Goal: Task Accomplishment & Management: Manage account settings

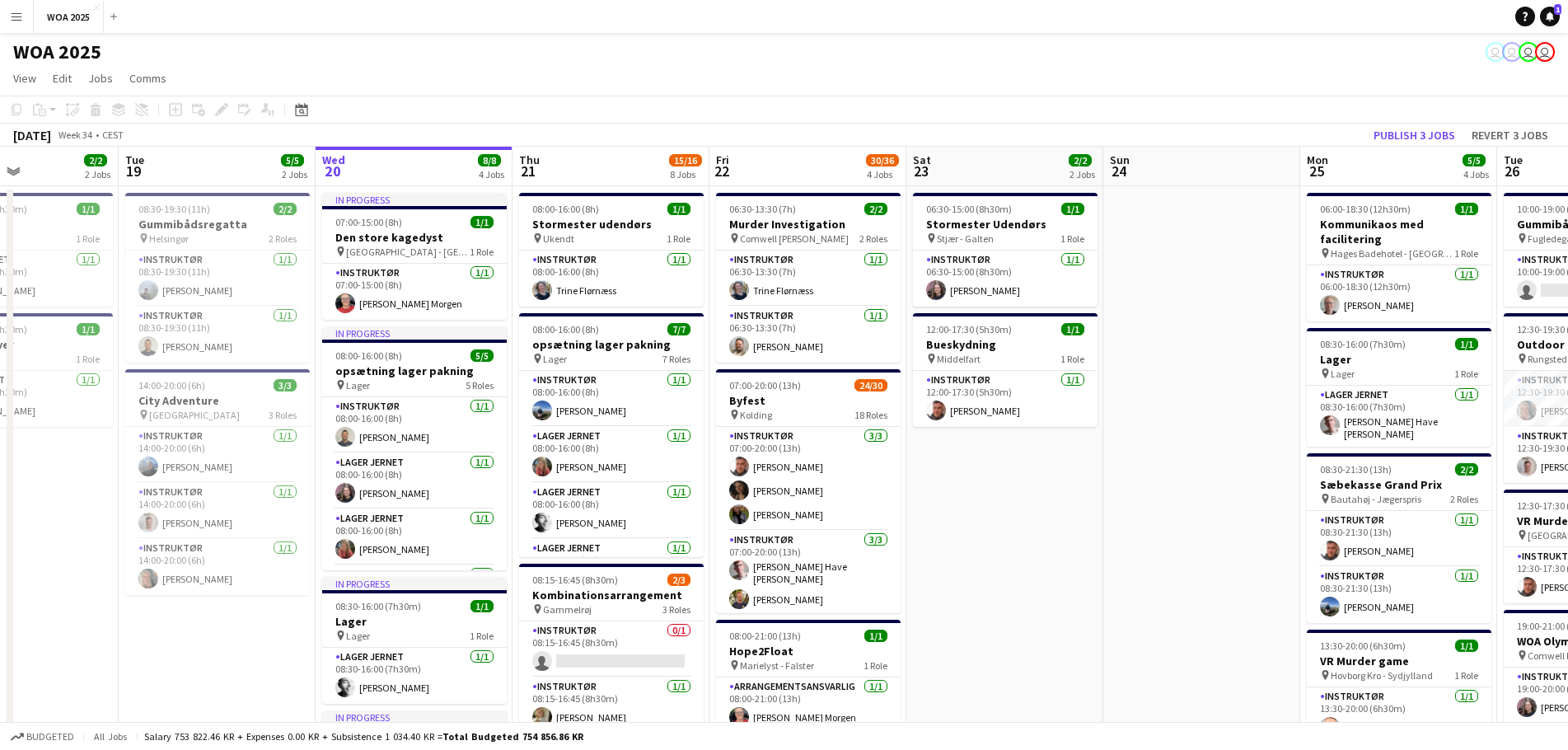
scroll to position [0, 469]
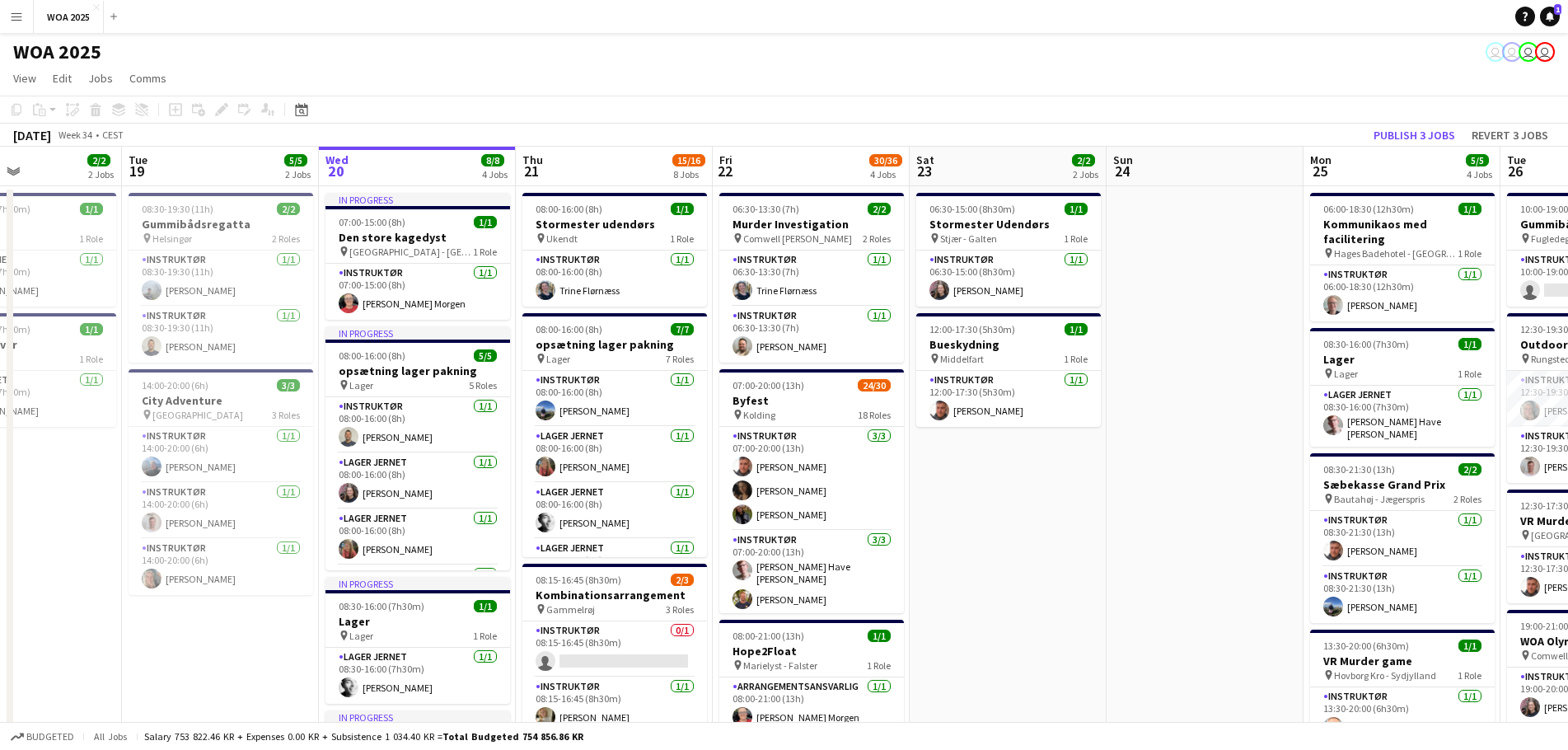
drag, startPoint x: 696, startPoint y: 502, endPoint x: 995, endPoint y: 482, distance: 299.7
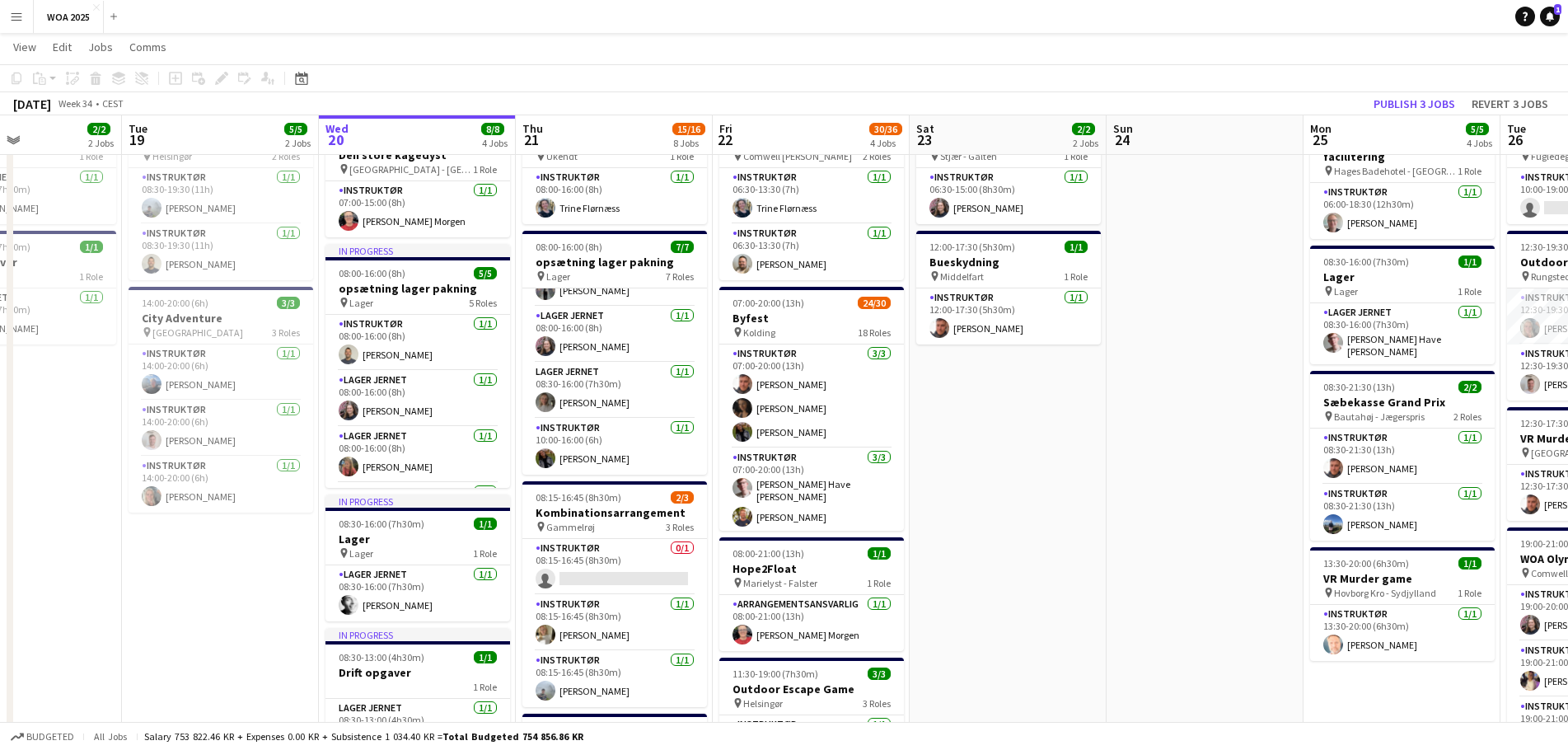
scroll to position [165, 0]
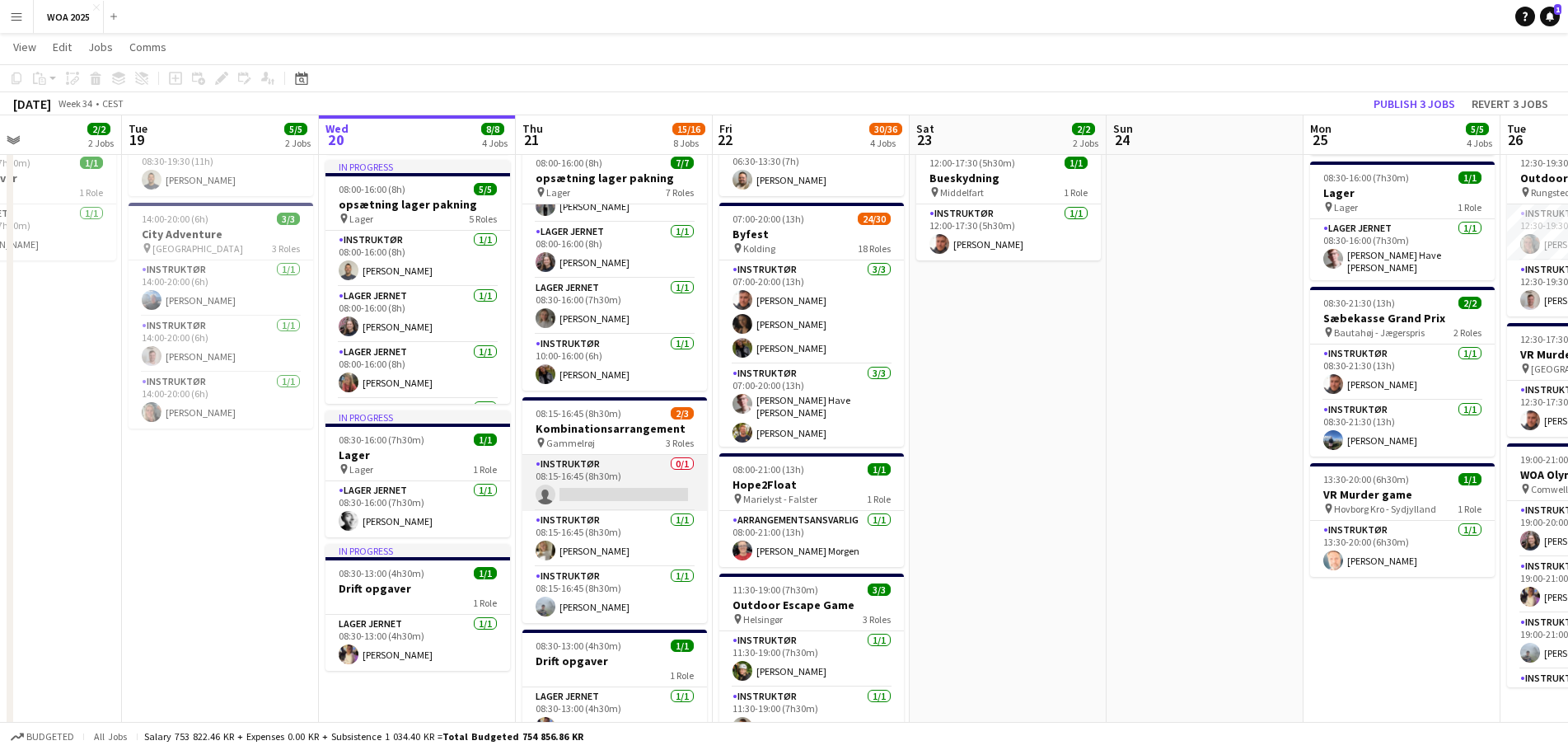
click at [607, 483] on app-card-role "Instruktør 0/1 08:15-16:45 (8h30m) single-neutral-actions" at bounding box center [614, 483] width 184 height 56
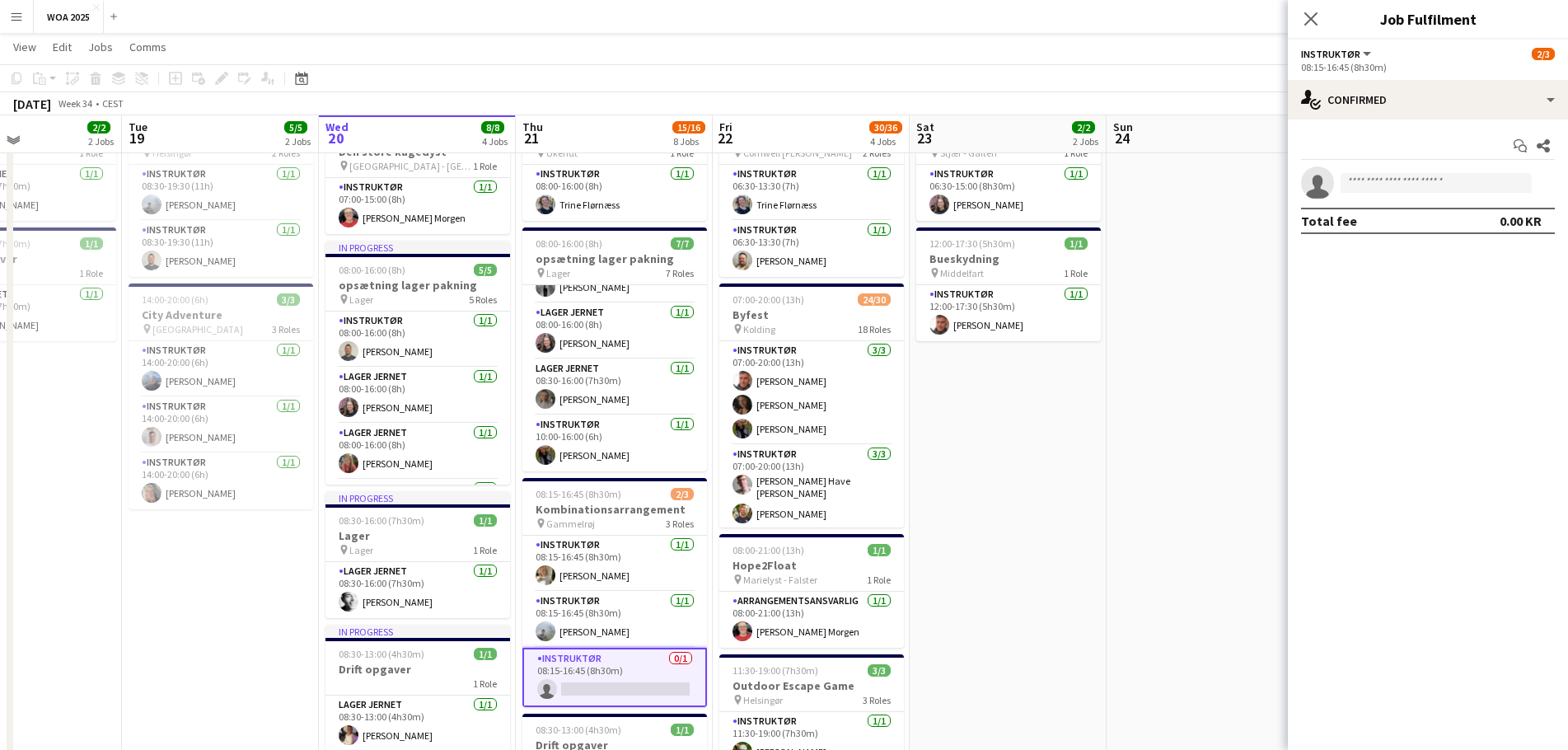
scroll to position [83, 0]
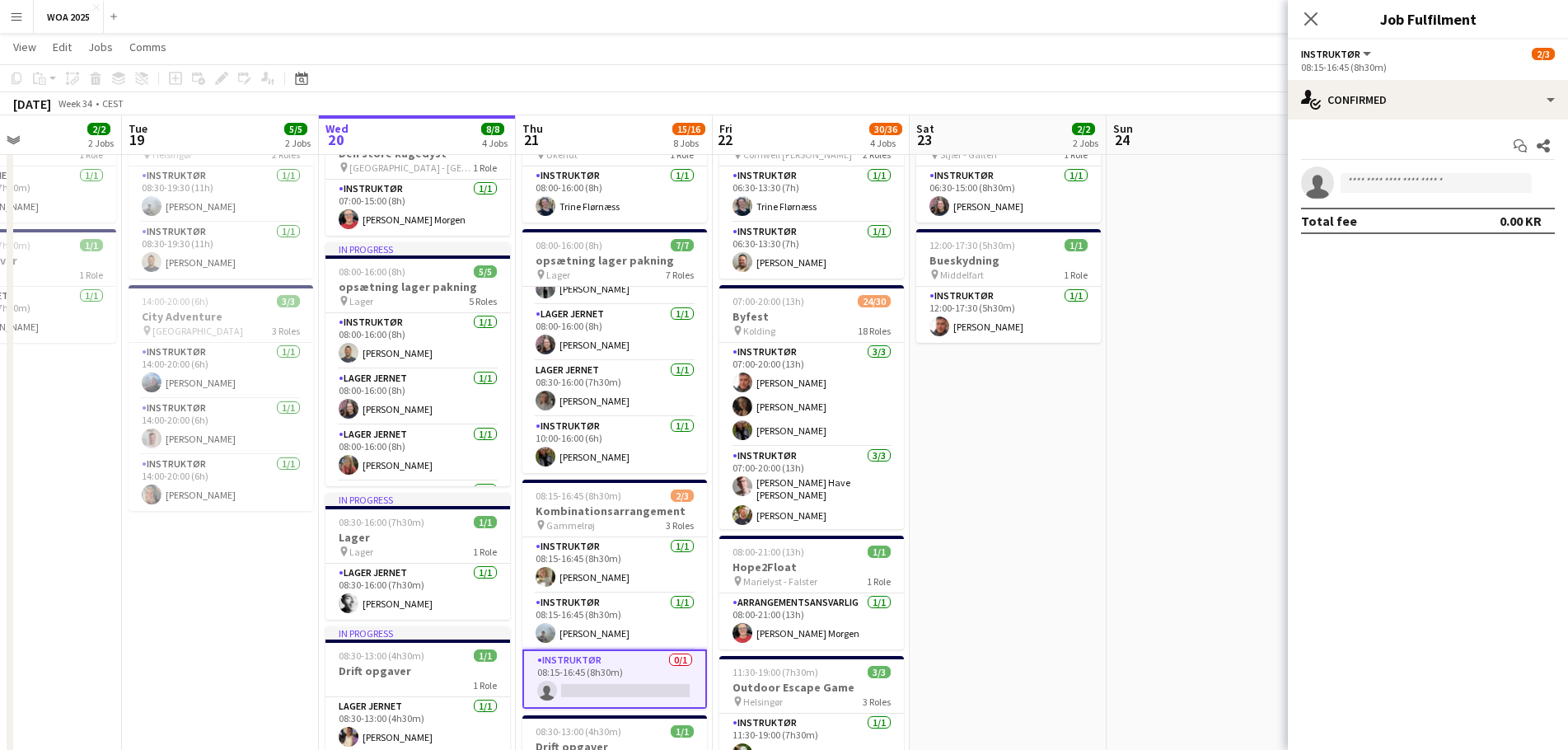
drag, startPoint x: 1022, startPoint y: 364, endPoint x: 850, endPoint y: 347, distance: 172.8
click at [528, 364] on app-calendar-viewport "Sat 16 Sun 17 Mon 18 2/2 2 Jobs Tue 19 5/5 2 Jobs Wed 20 8/8 4 Jobs Thu 21 15/1…" at bounding box center [784, 705] width 1568 height 1447
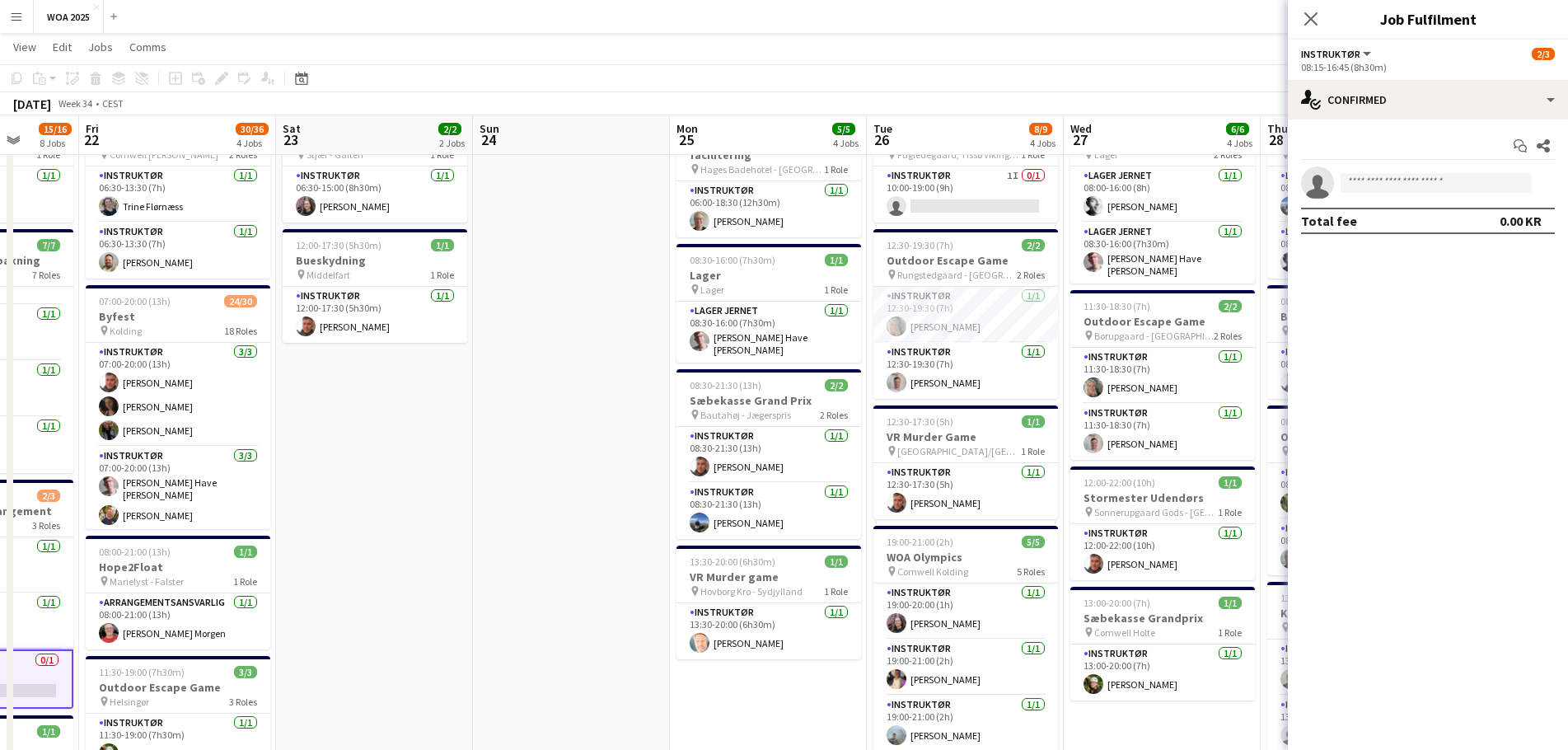
click at [1320, 17] on div "Close pop-in" at bounding box center [1311, 19] width 46 height 38
click at [1311, 21] on icon "Close pop-in" at bounding box center [1311, 19] width 16 height 16
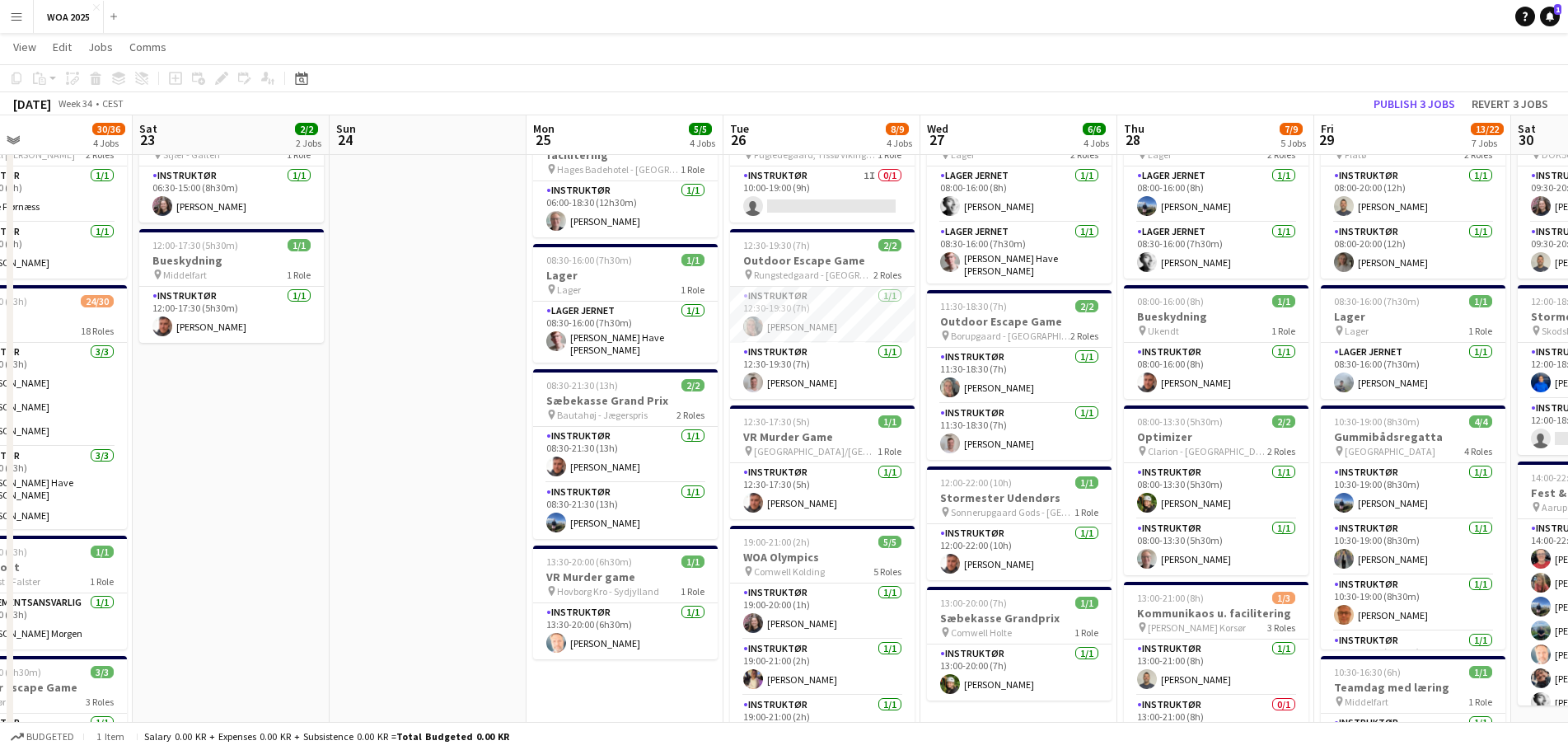
drag, startPoint x: 1329, startPoint y: 306, endPoint x: 856, endPoint y: 318, distance: 473.2
click at [803, 310] on app-calendar-viewport "Tue 19 5/5 2 Jobs Wed 20 8/8 4 Jobs Thu 21 15/16 8 Jobs Fri 22 30/36 4 Jobs Sat…" at bounding box center [784, 705] width 1568 height 1447
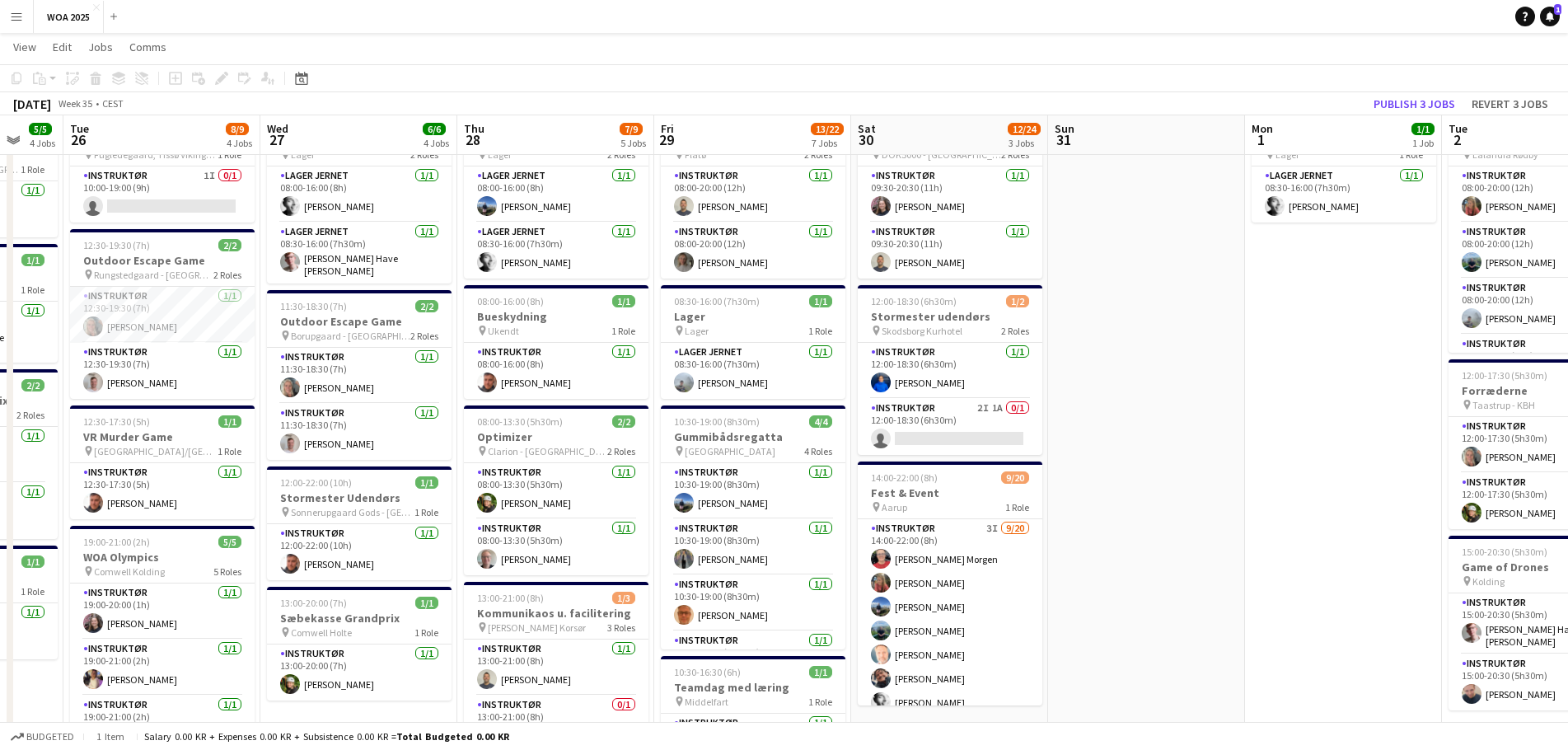
drag, startPoint x: 1389, startPoint y: 315, endPoint x: 811, endPoint y: 310, distance: 578.0
click at [824, 306] on app-calendar-viewport "Sat 23 2/2 2 Jobs Sun 24 Mon 25 5/5 4 Jobs Tue 26 8/9 4 Jobs Wed 27 6/6 4 Jobs …" at bounding box center [784, 705] width 1568 height 1447
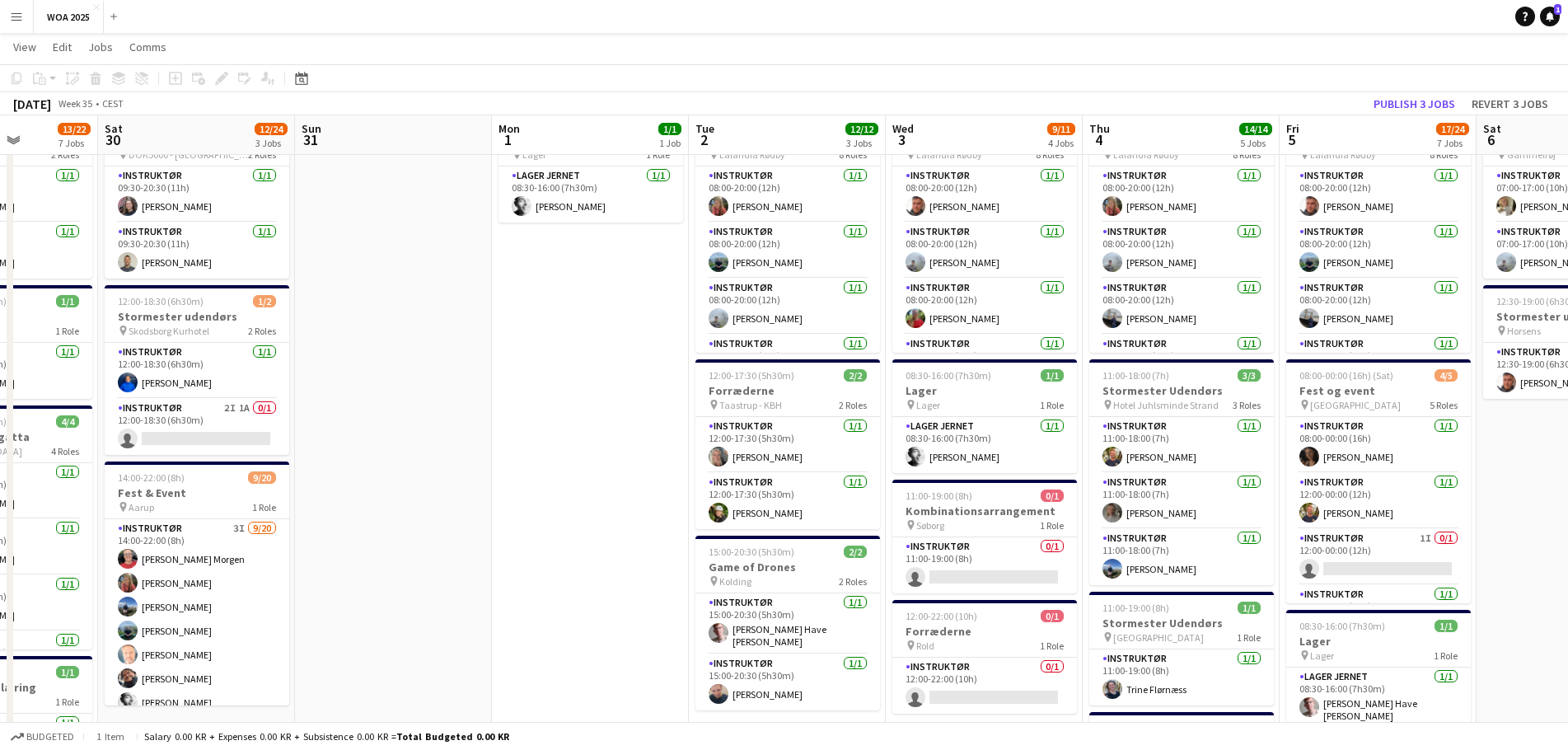
drag, startPoint x: 1207, startPoint y: 331, endPoint x: 613, endPoint y: 330, distance: 594.0
click at [613, 330] on app-calendar-viewport "Wed 27 6/6 4 Jobs Thu 28 7/9 5 Jobs Fri 29 13/22 7 Jobs Sat 30 12/24 3 Jobs Sun…" at bounding box center [784, 705] width 1568 height 1447
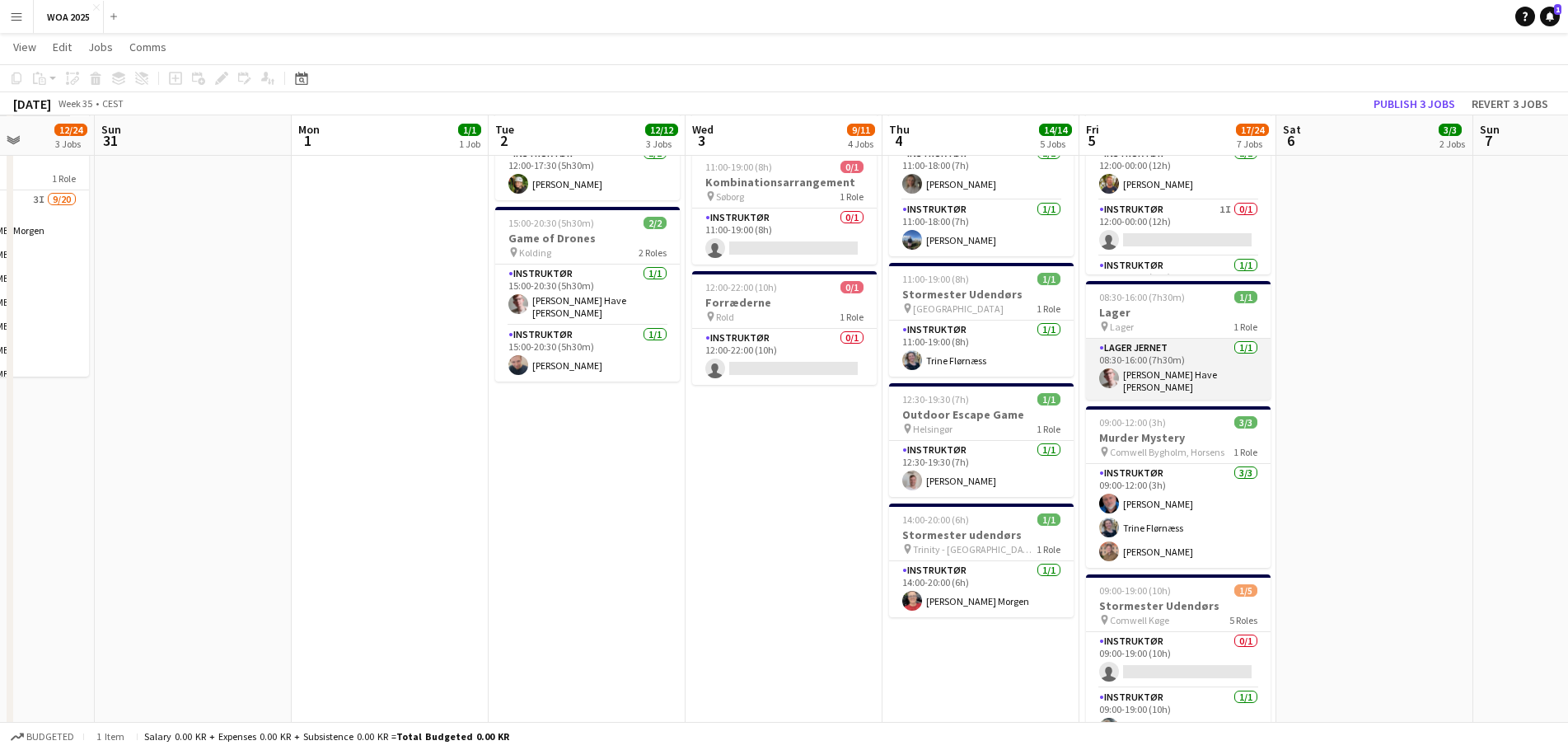
scroll to position [412, 0]
click at [1404, 104] on button "Publish 3 jobs" at bounding box center [1414, 104] width 94 height 21
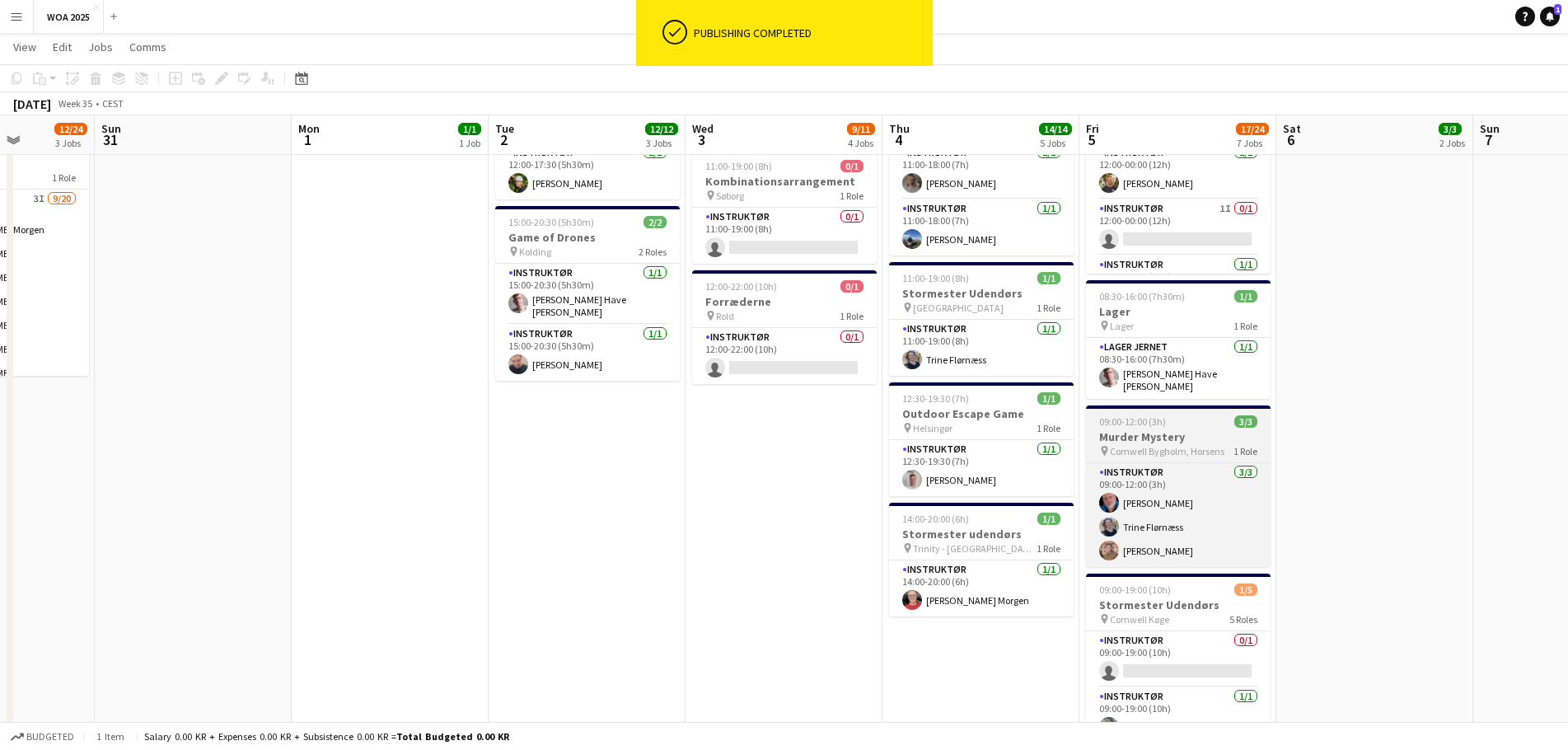
click at [1228, 434] on h3 "Murder Mystery" at bounding box center [1178, 436] width 184 height 15
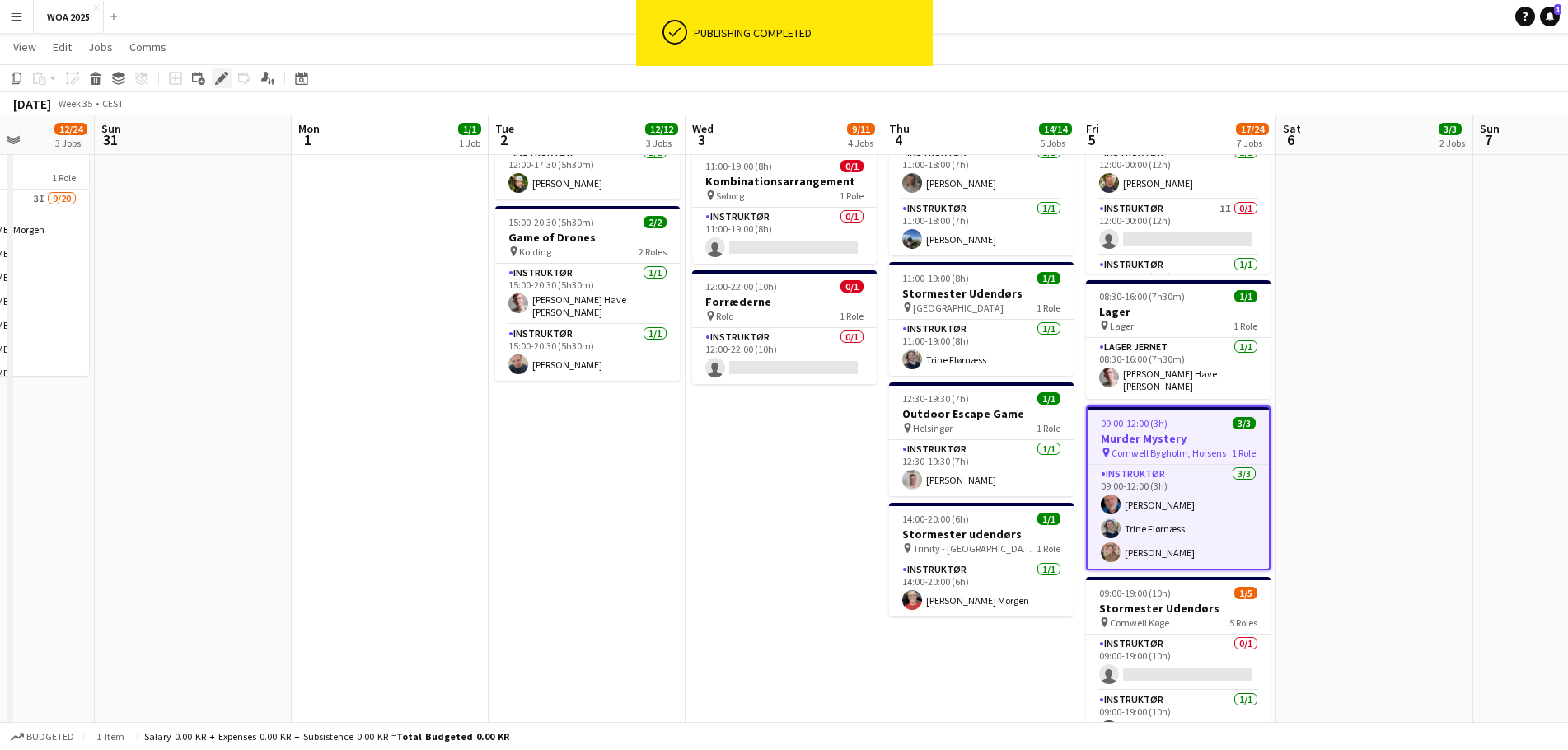
click at [224, 76] on icon at bounding box center [221, 78] width 9 height 9
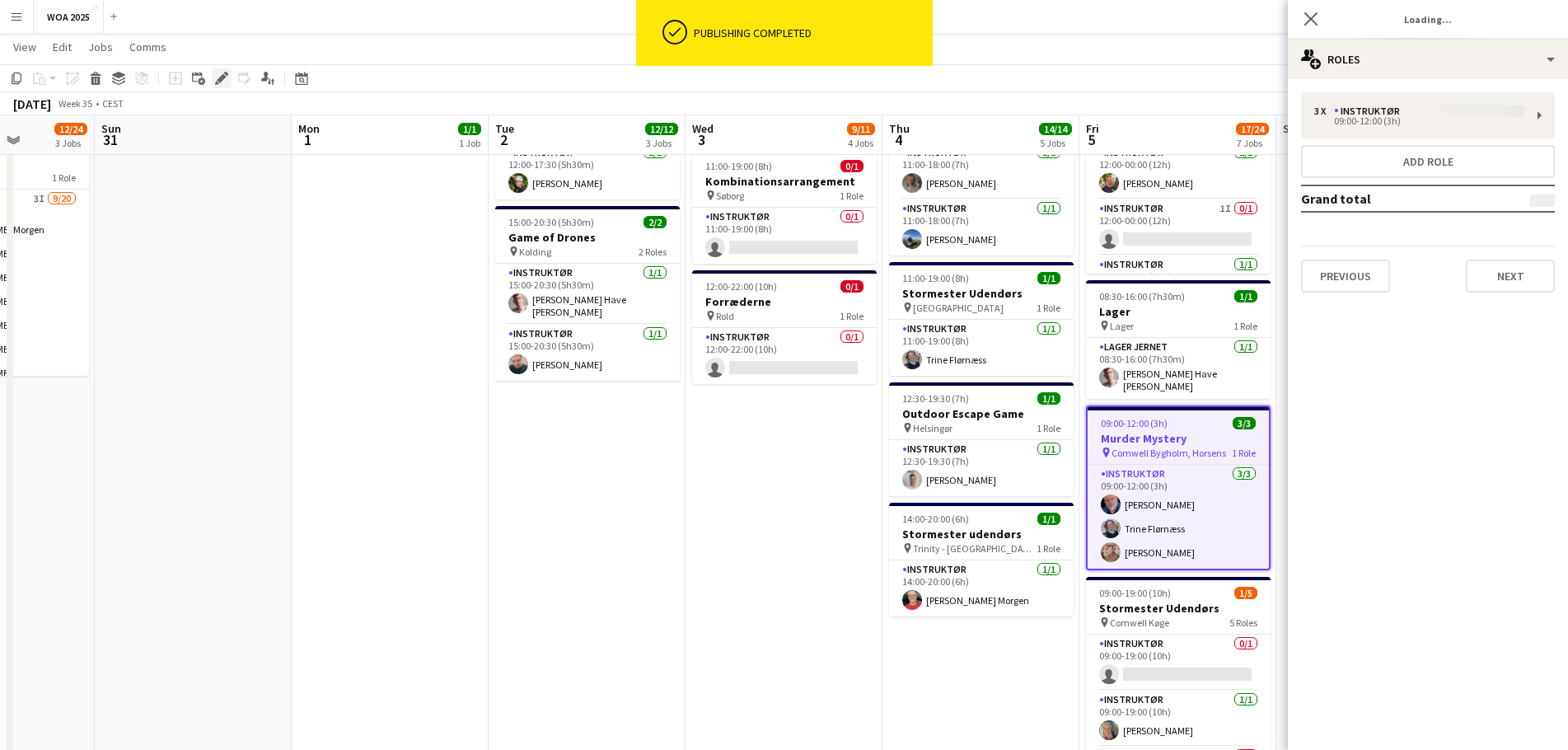
type input "**********"
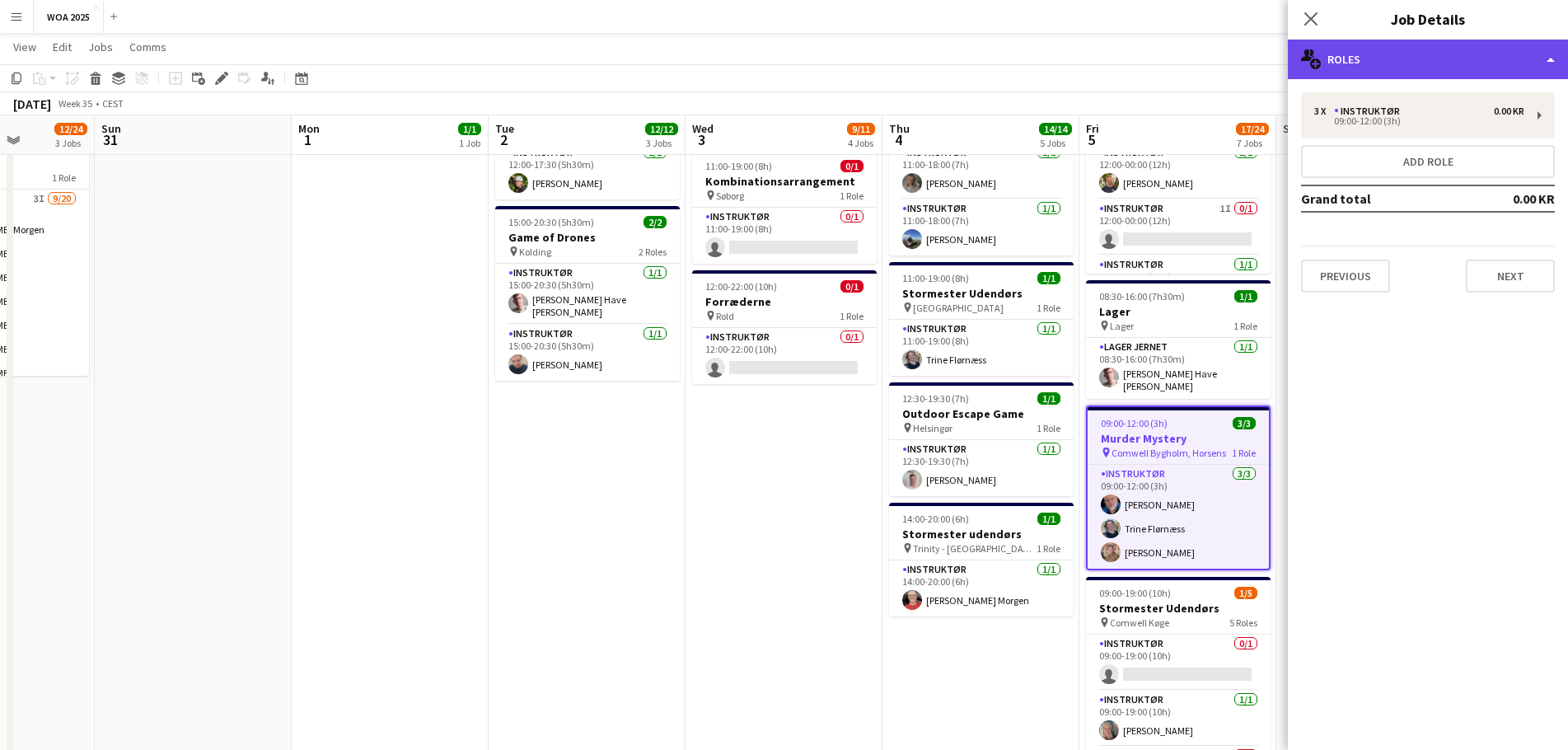
click at [1432, 67] on div "multiple-users-add Roles" at bounding box center [1427, 59] width 280 height 39
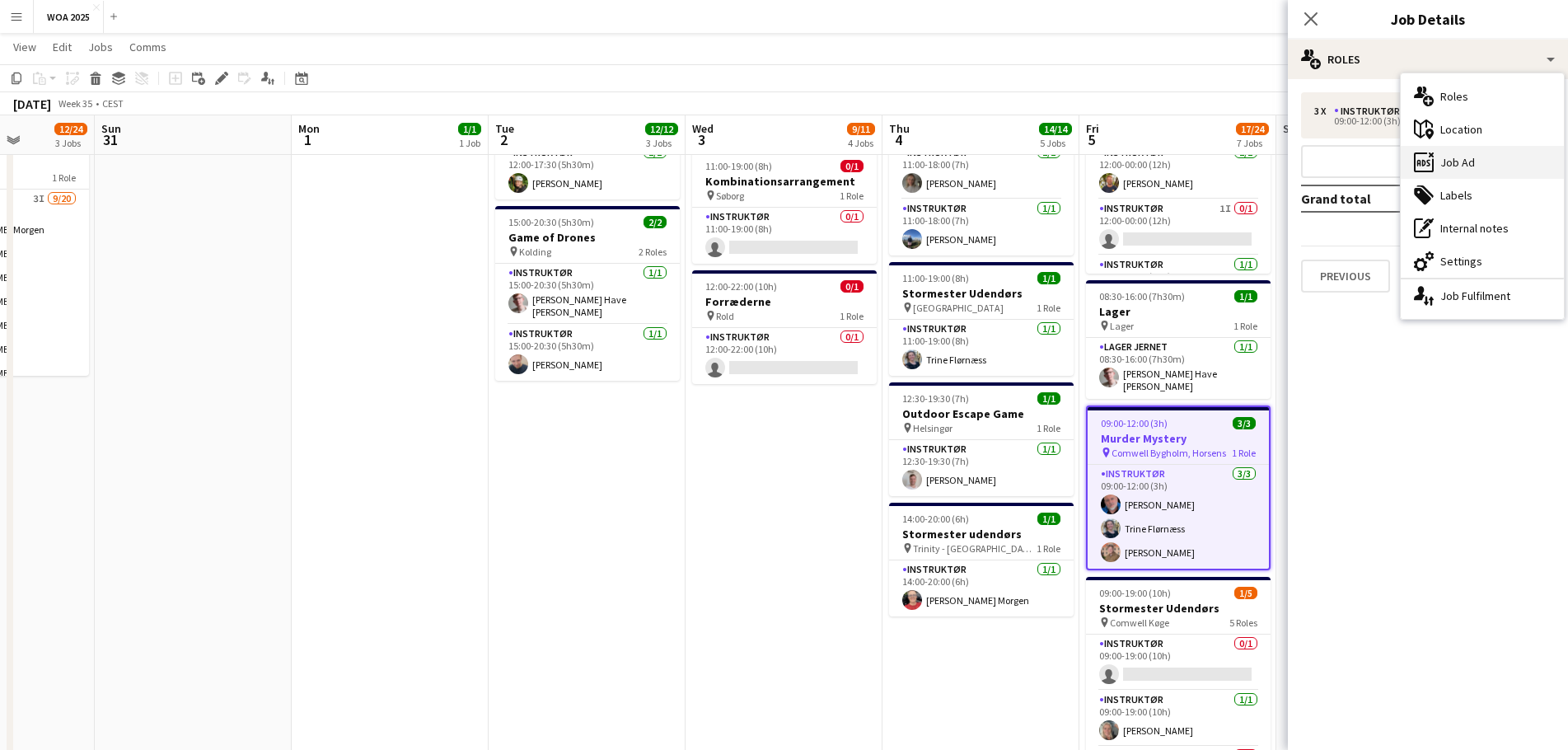
click at [1468, 168] on div "ads-window Job Ad" at bounding box center [1482, 162] width 163 height 33
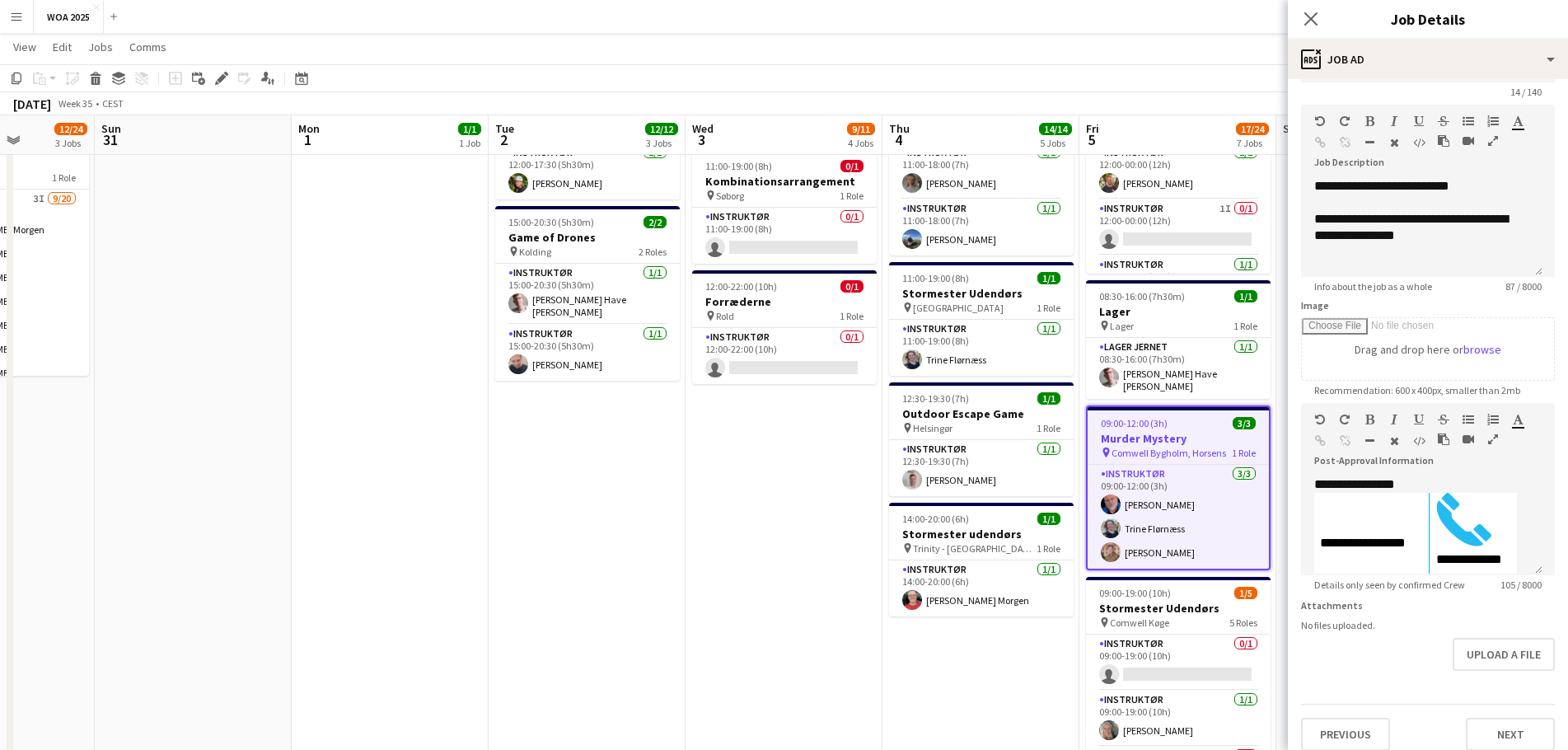
scroll to position [77, 0]
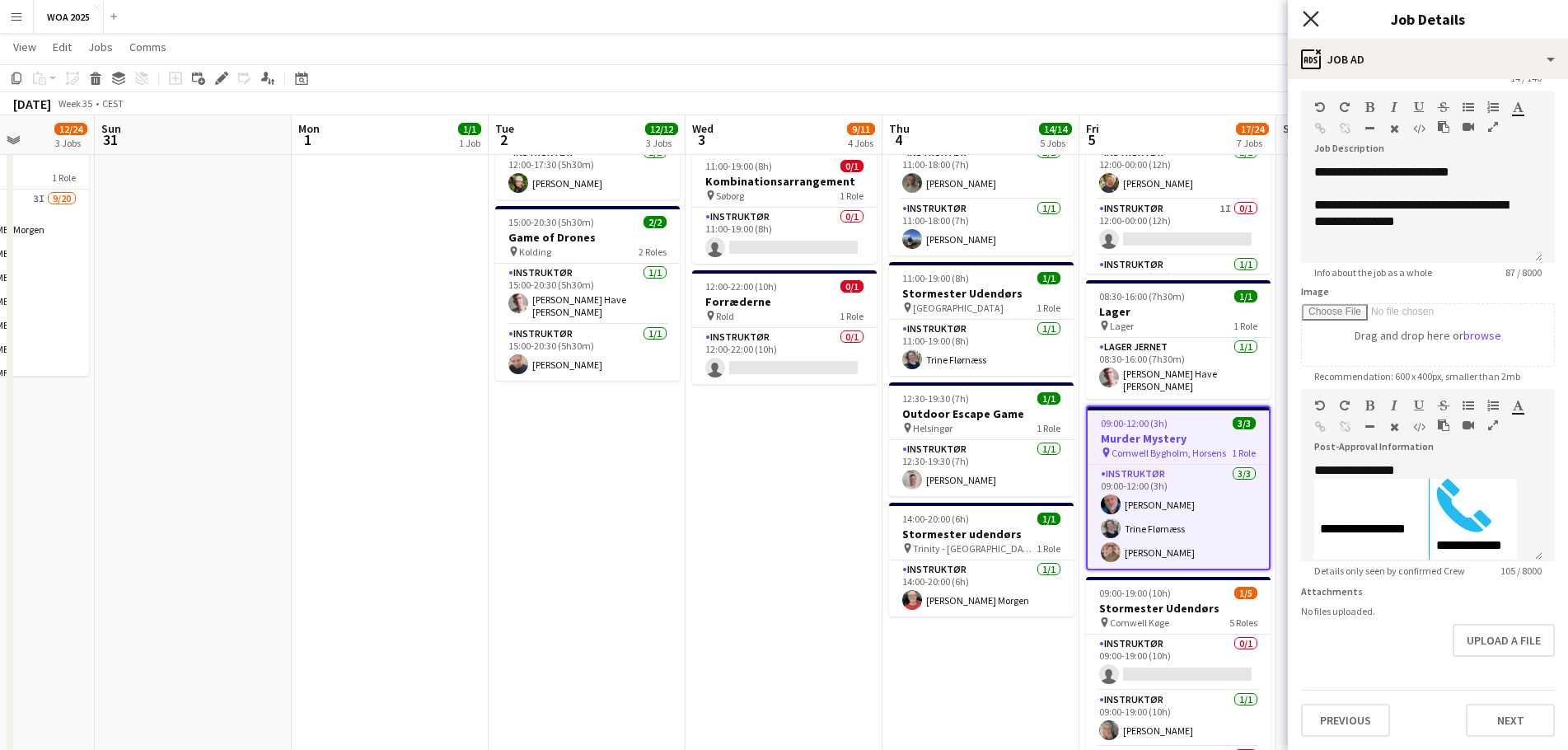
click at [1306, 20] on icon "Close pop-in" at bounding box center [1311, 19] width 16 height 16
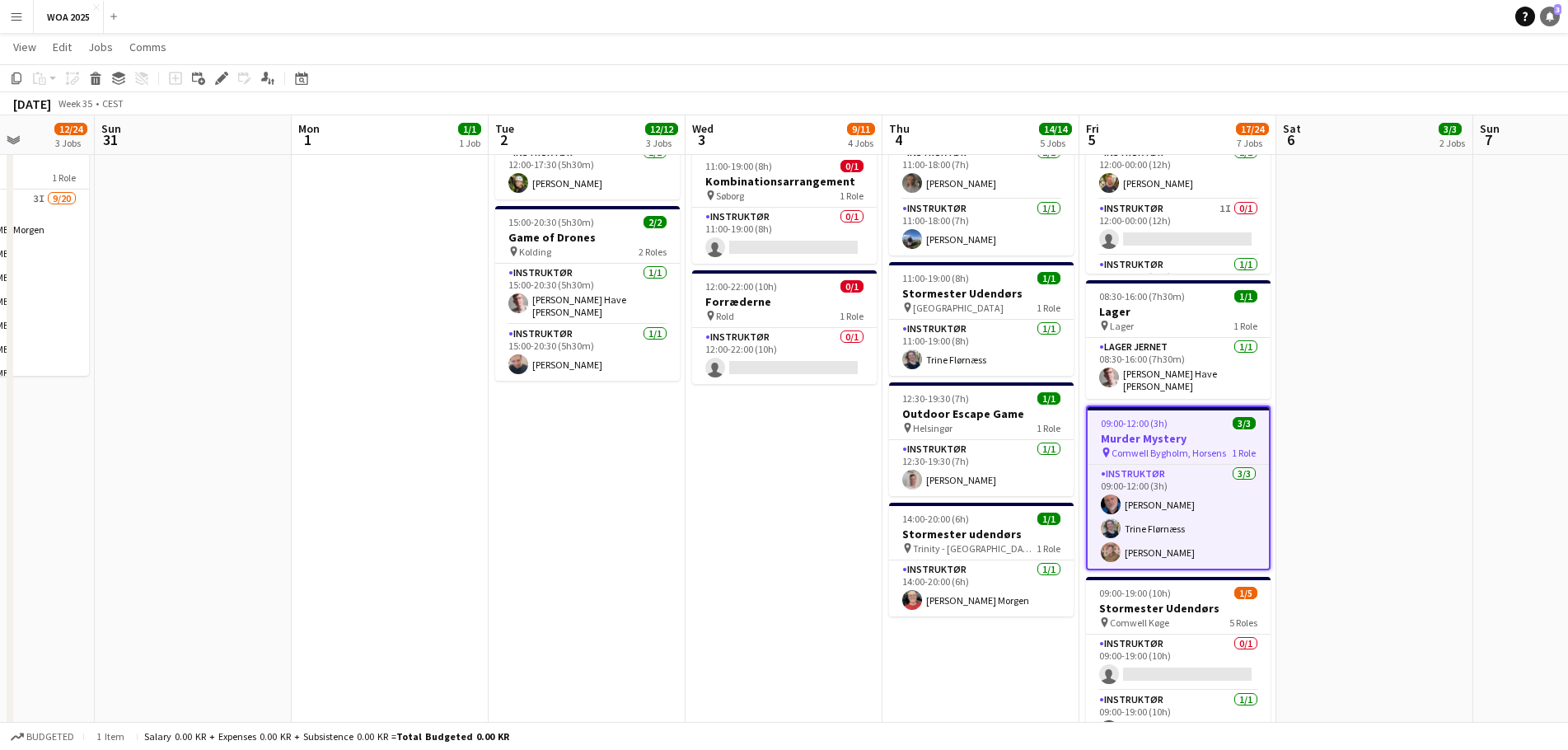
click at [1549, 17] on icon at bounding box center [1549, 15] width 8 height 8
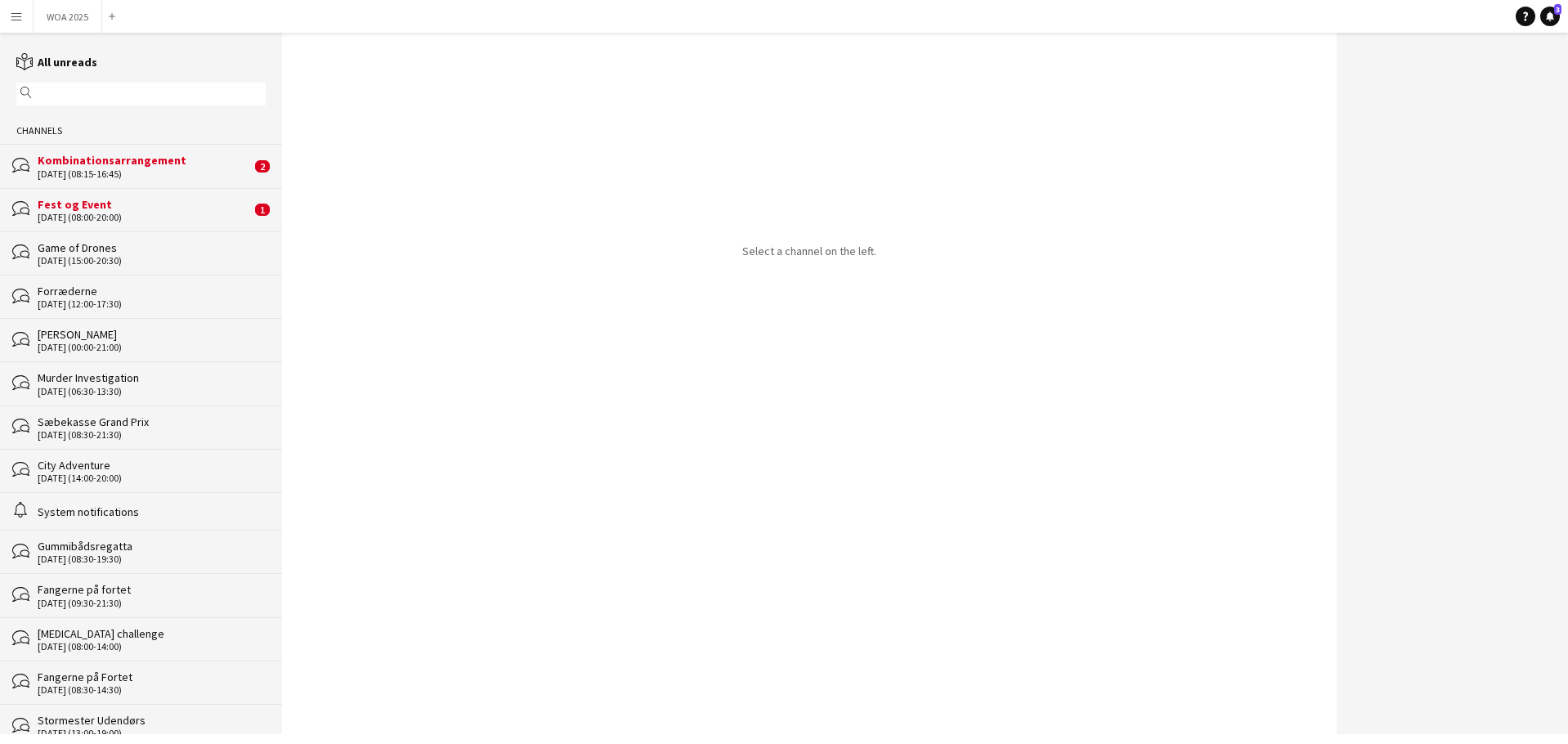
click at [180, 170] on div "Kombinationsarrangement [DATE] (08:15-16:45)" at bounding box center [145, 166] width 214 height 27
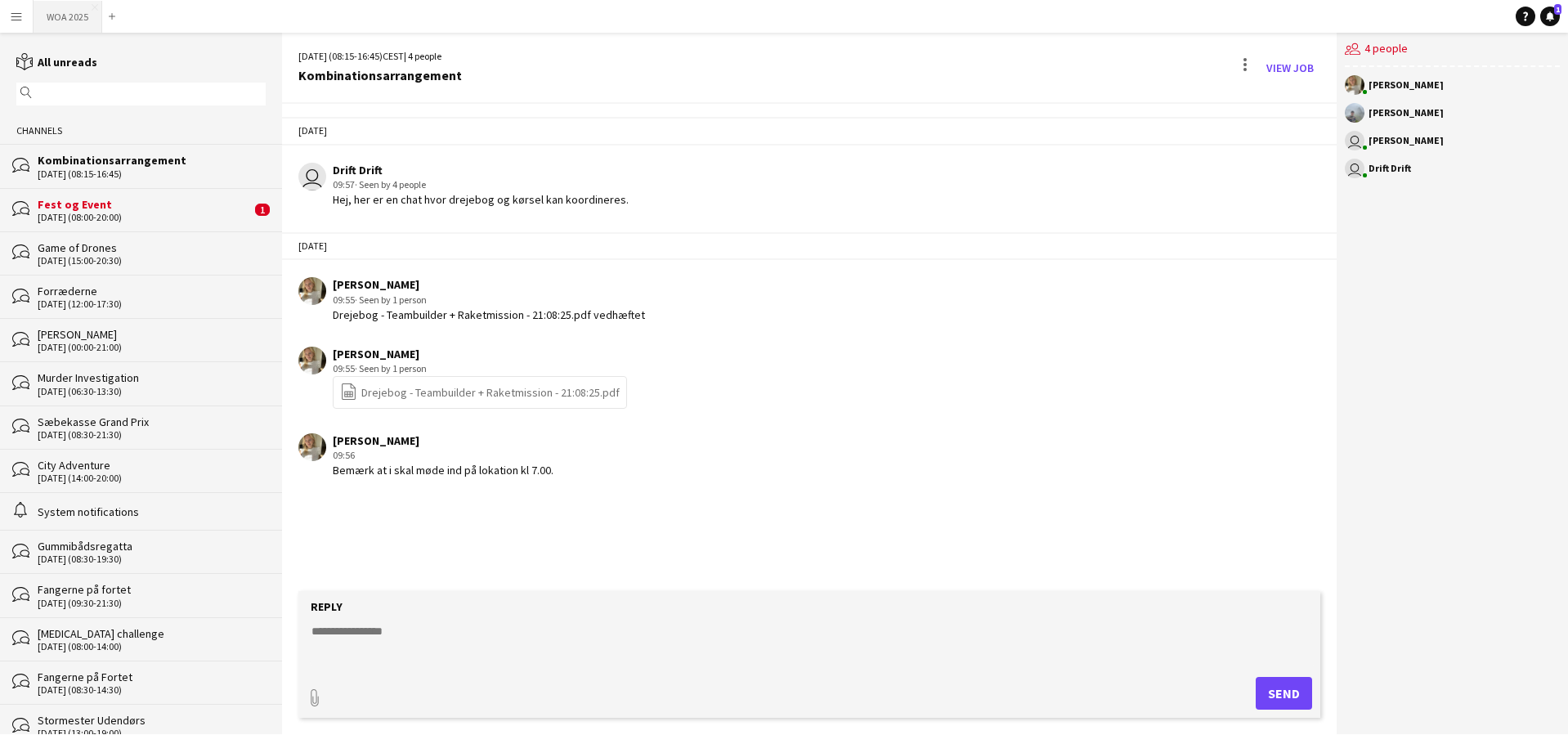
click at [73, 25] on button "WOA 2025 Close" at bounding box center [68, 17] width 69 height 32
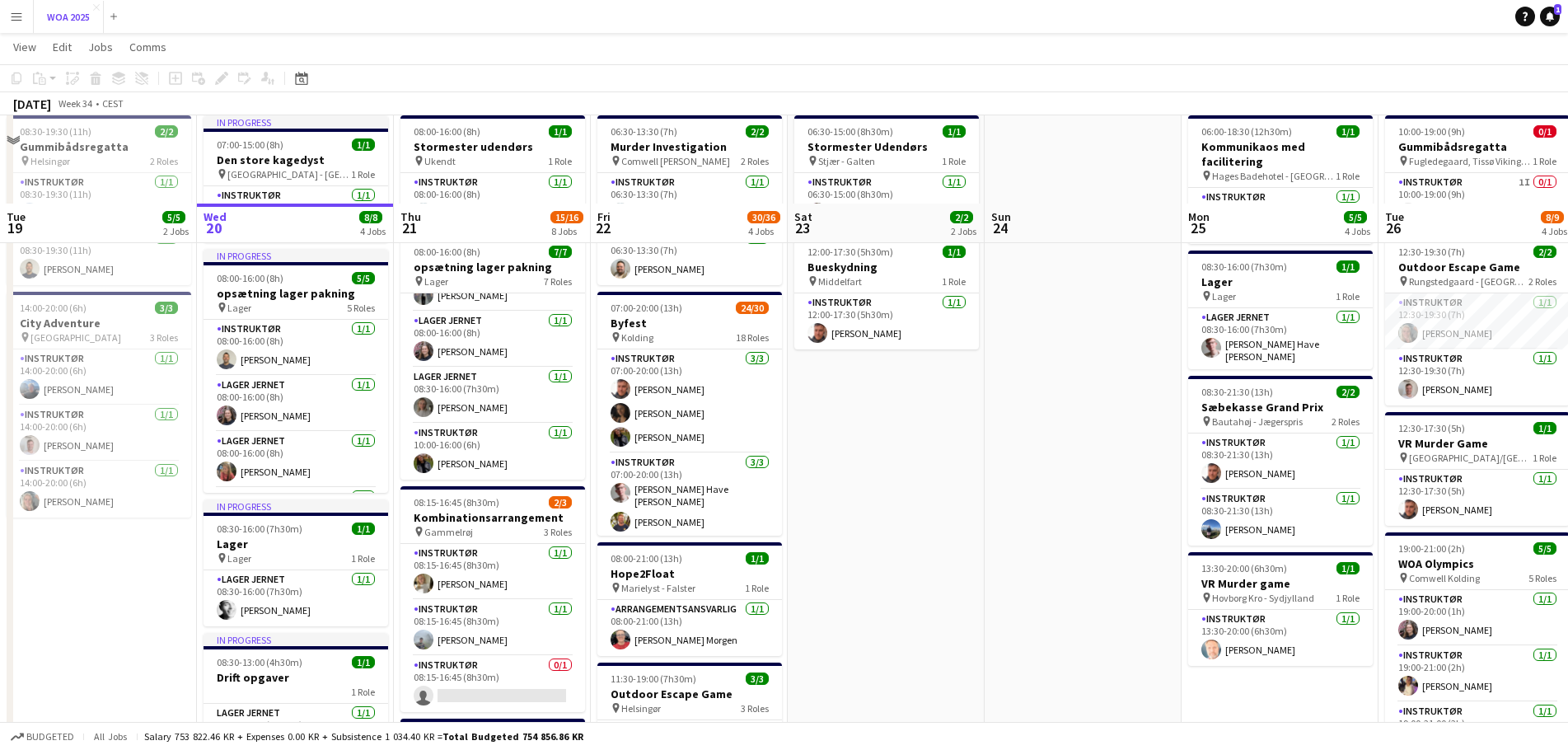
scroll to position [165, 0]
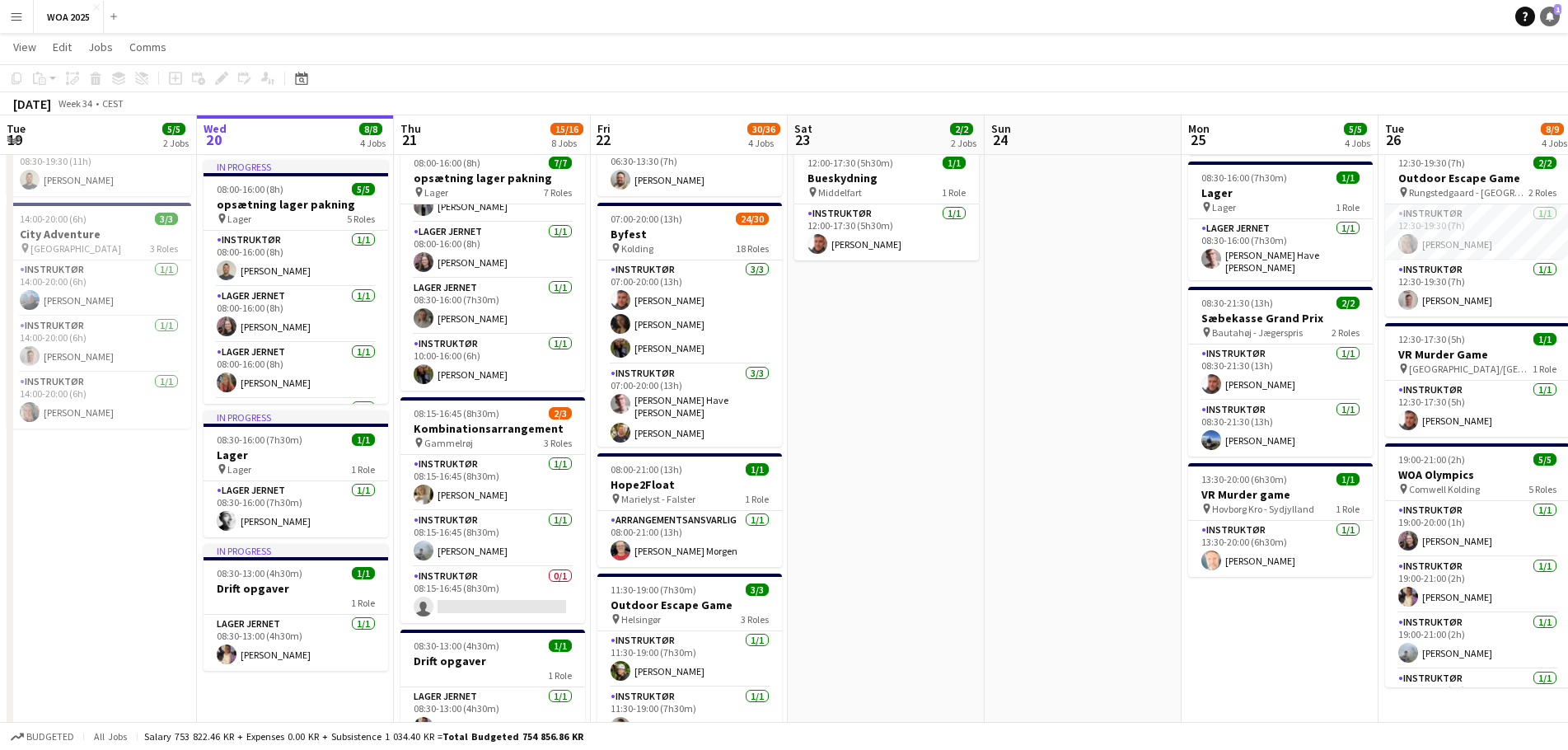
click at [1554, 7] on span "1" at bounding box center [1557, 10] width 7 height 11
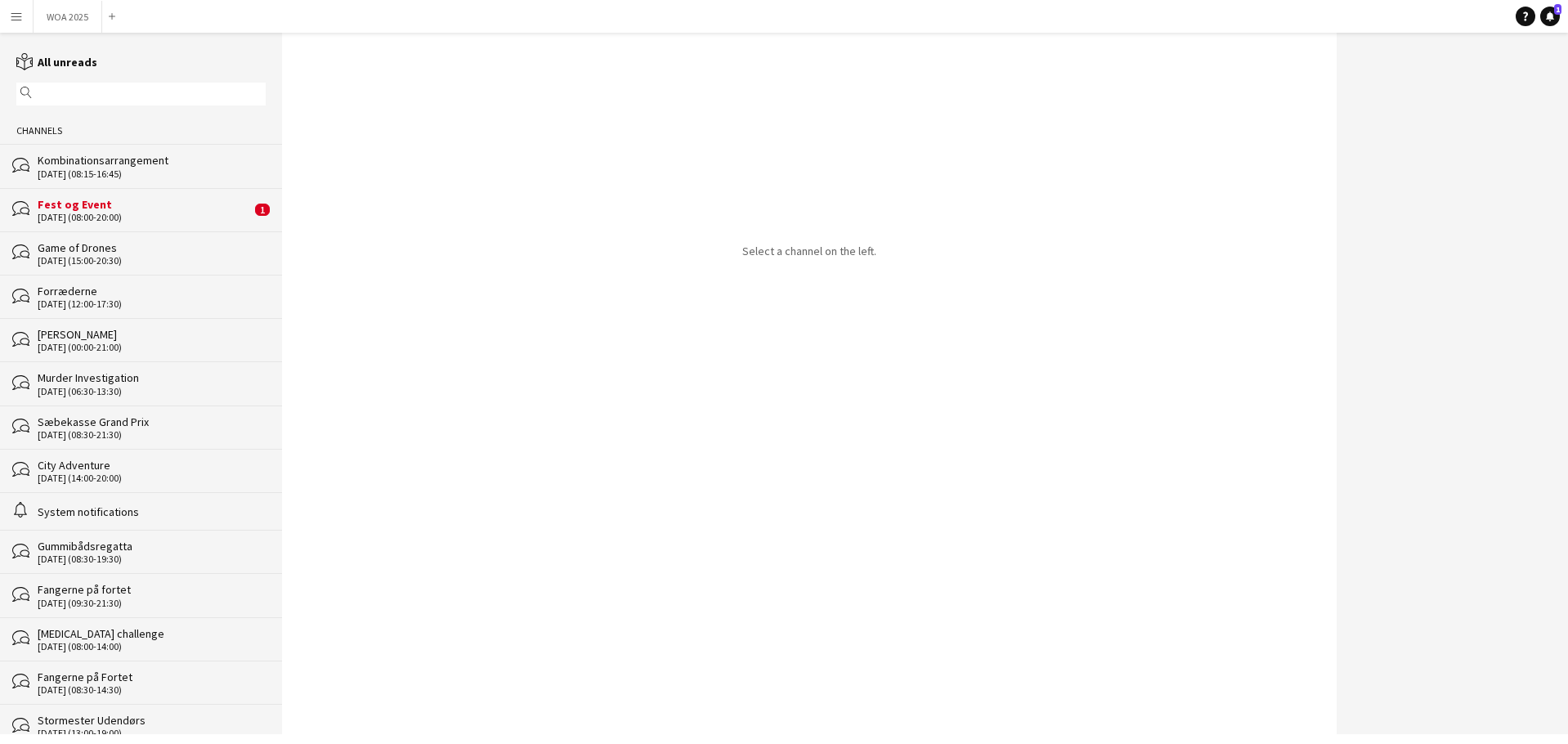
click at [109, 170] on div "[DATE] (08:15-16:45)" at bounding box center [152, 174] width 228 height 11
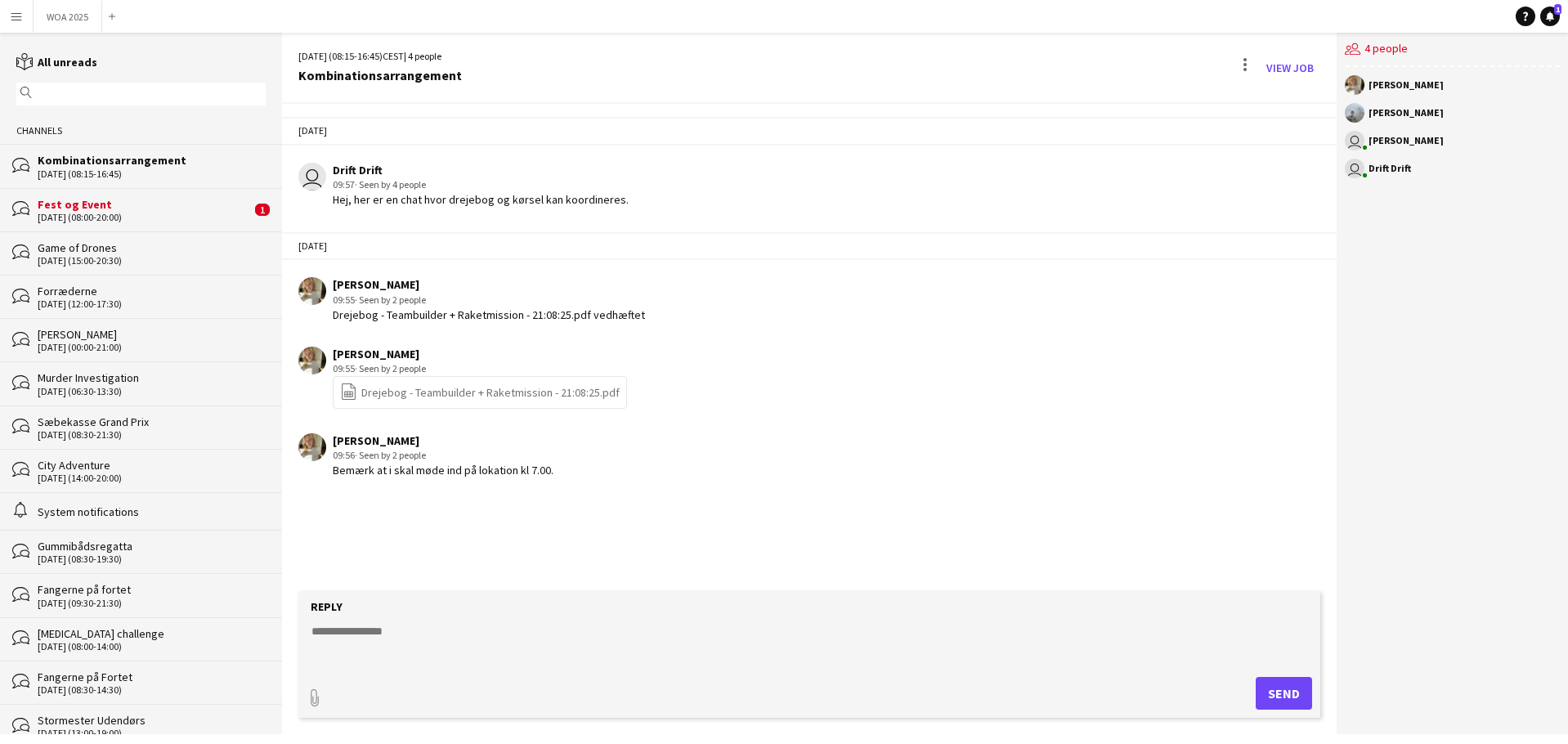
click at [123, 198] on div "Fest og Event" at bounding box center [145, 204] width 214 height 15
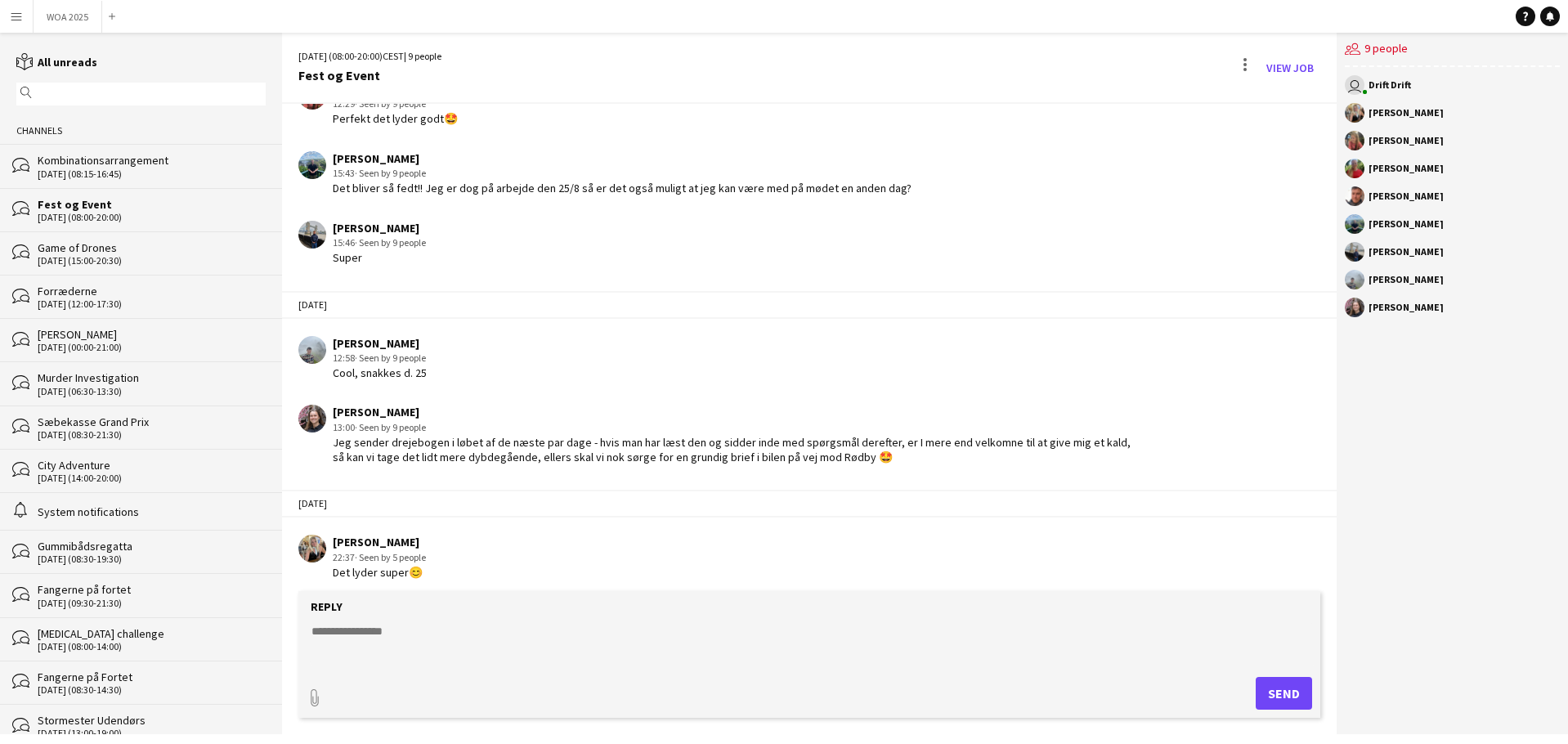
scroll to position [418, 0]
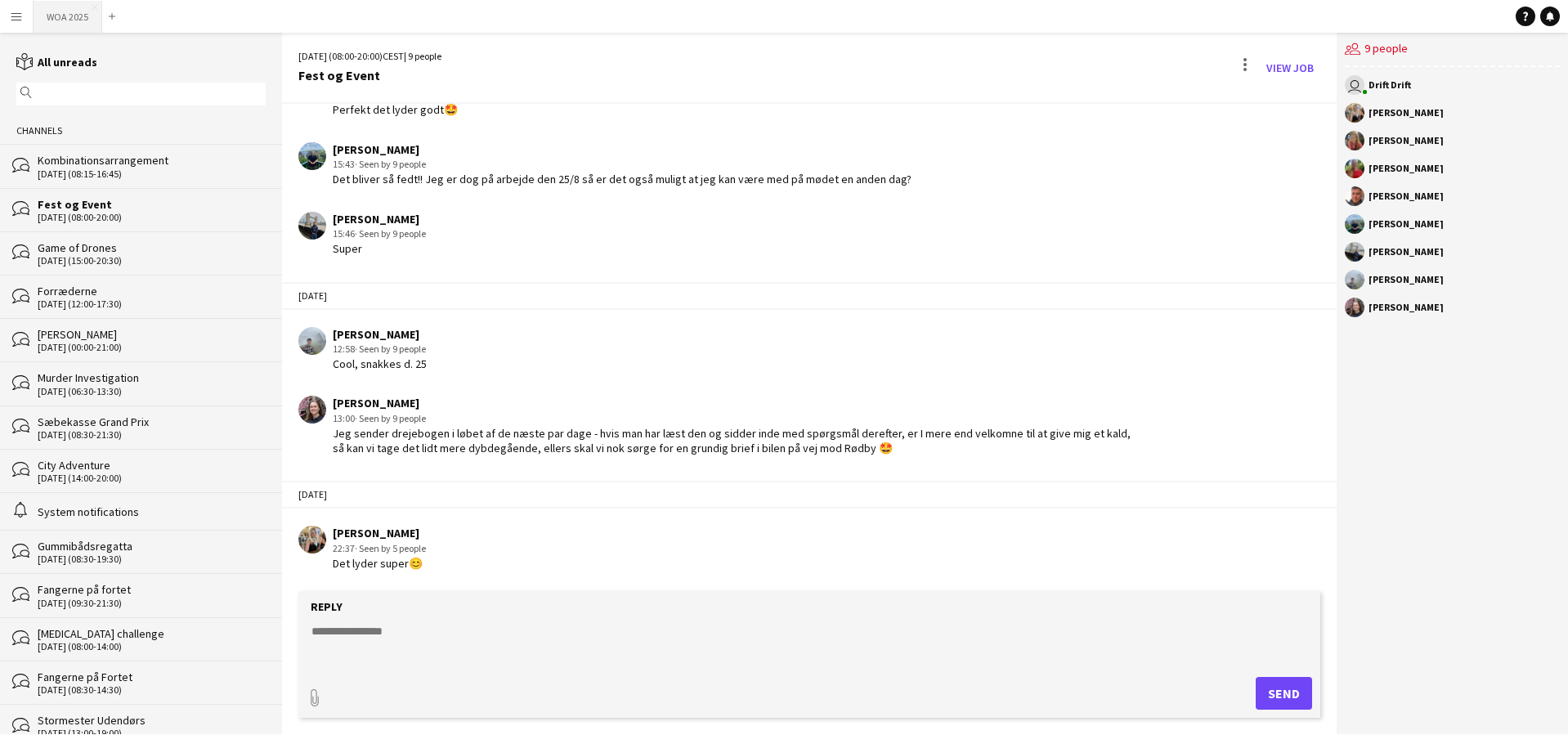
click at [68, 20] on button "WOA 2025 Close" at bounding box center [68, 17] width 69 height 32
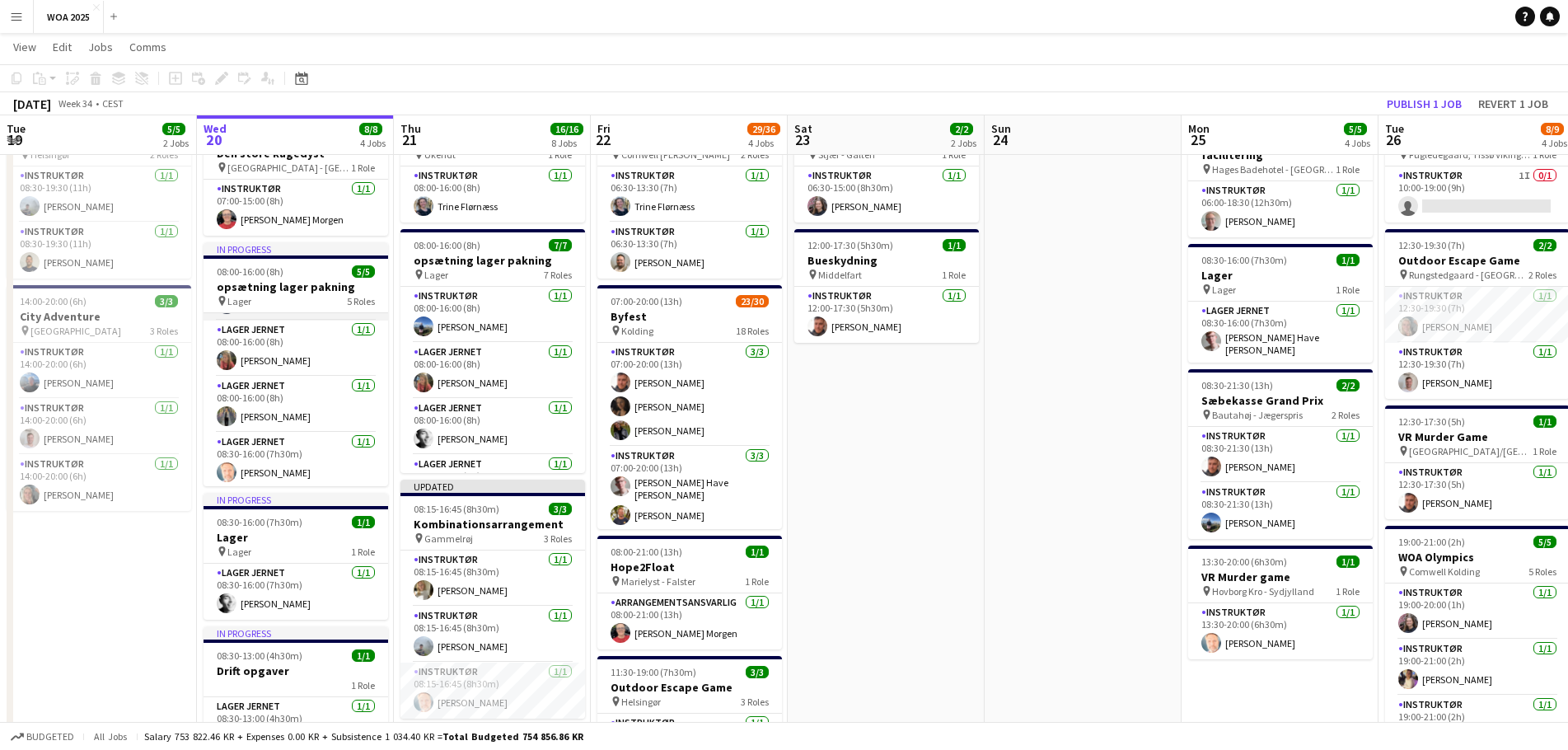
scroll to position [107, 0]
click at [275, 462] on app-card-role "Lager Jernet [DATE] 08:30-16:00 (7h30m) [PERSON_NAME]" at bounding box center [296, 458] width 184 height 56
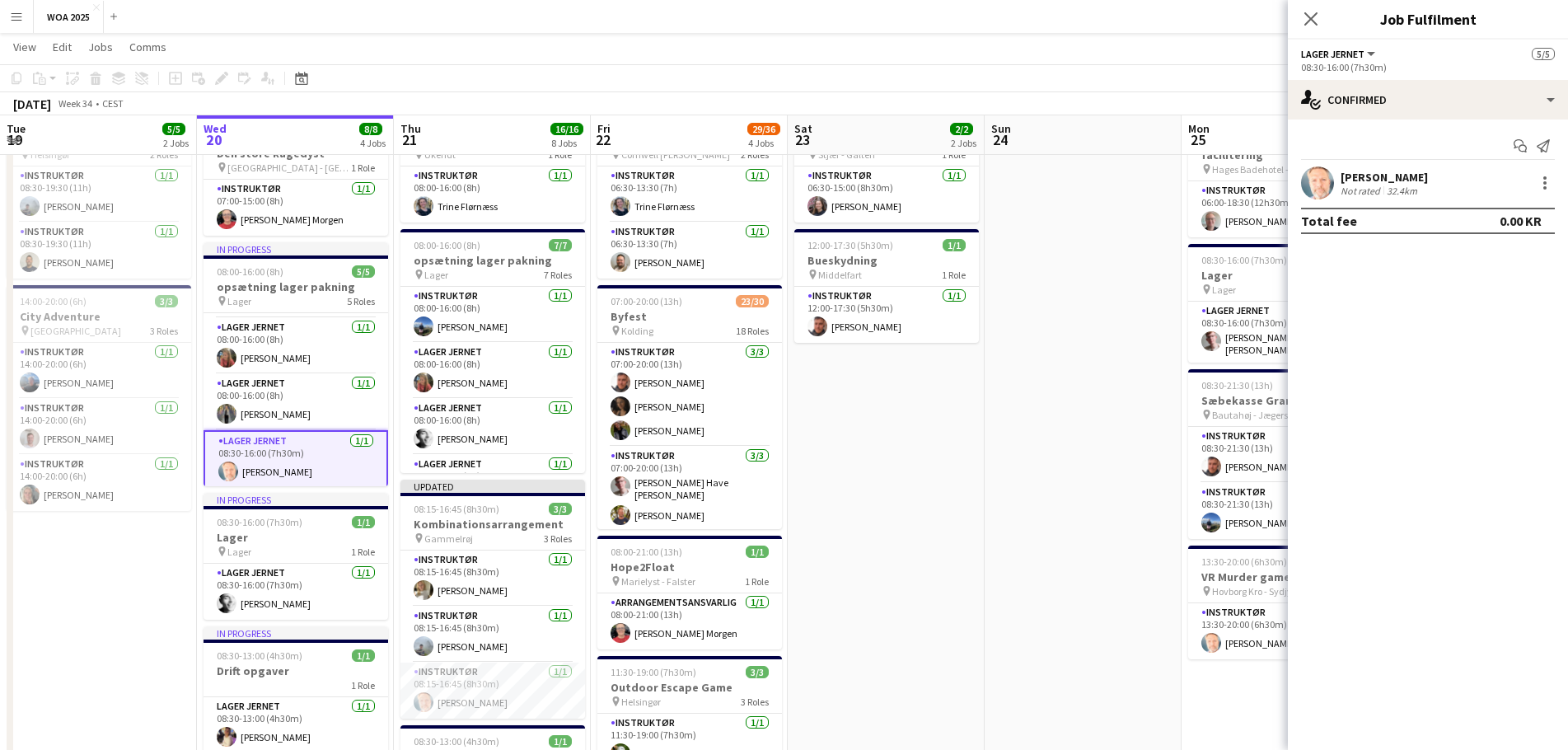
click at [281, 452] on app-card-role "Lager Jernet [DATE] 08:30-16:00 (7h30m) [PERSON_NAME]" at bounding box center [296, 460] width 184 height 60
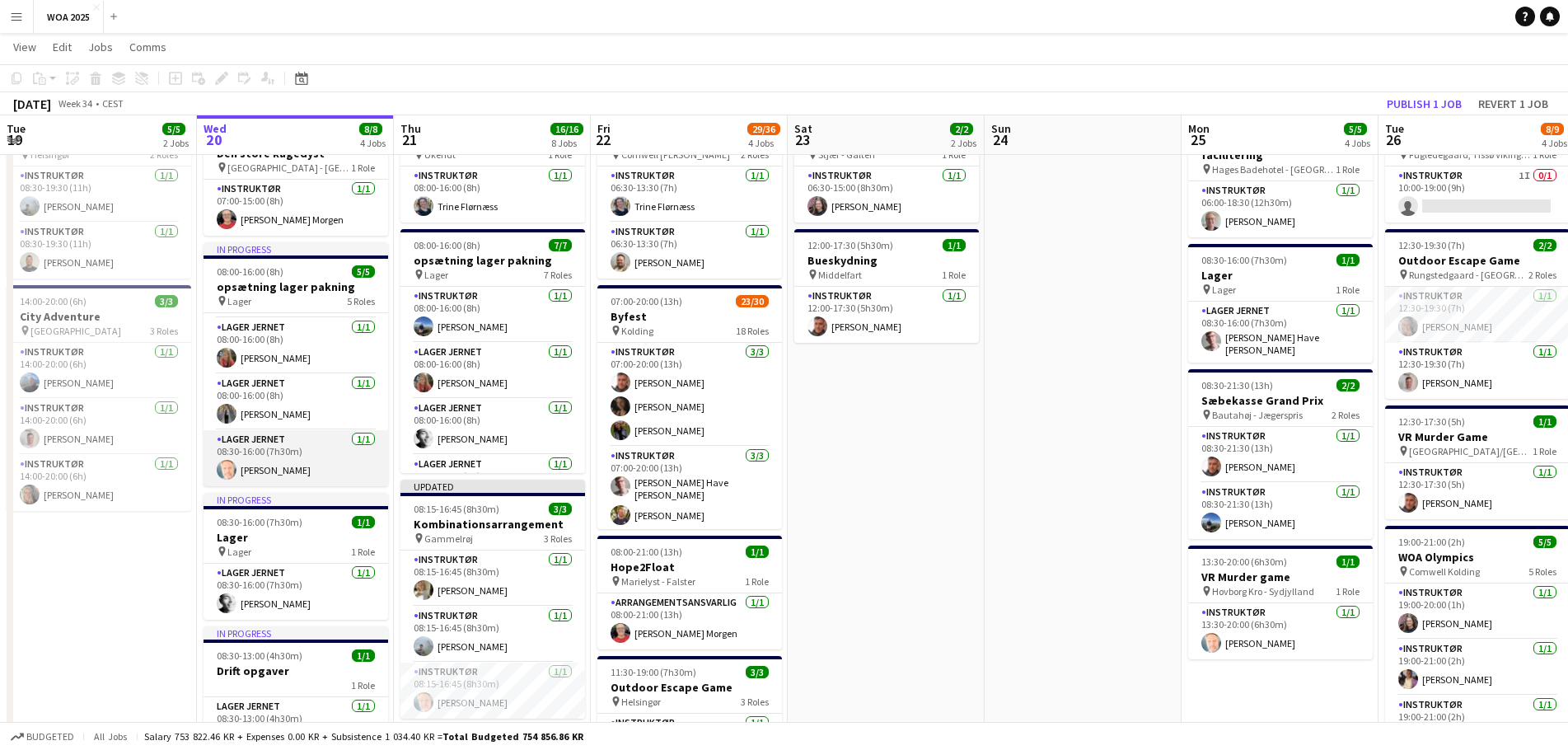
click at [286, 449] on app-card-role "Lager Jernet [DATE] 08:30-16:00 (7h30m) [PERSON_NAME]" at bounding box center [296, 458] width 184 height 56
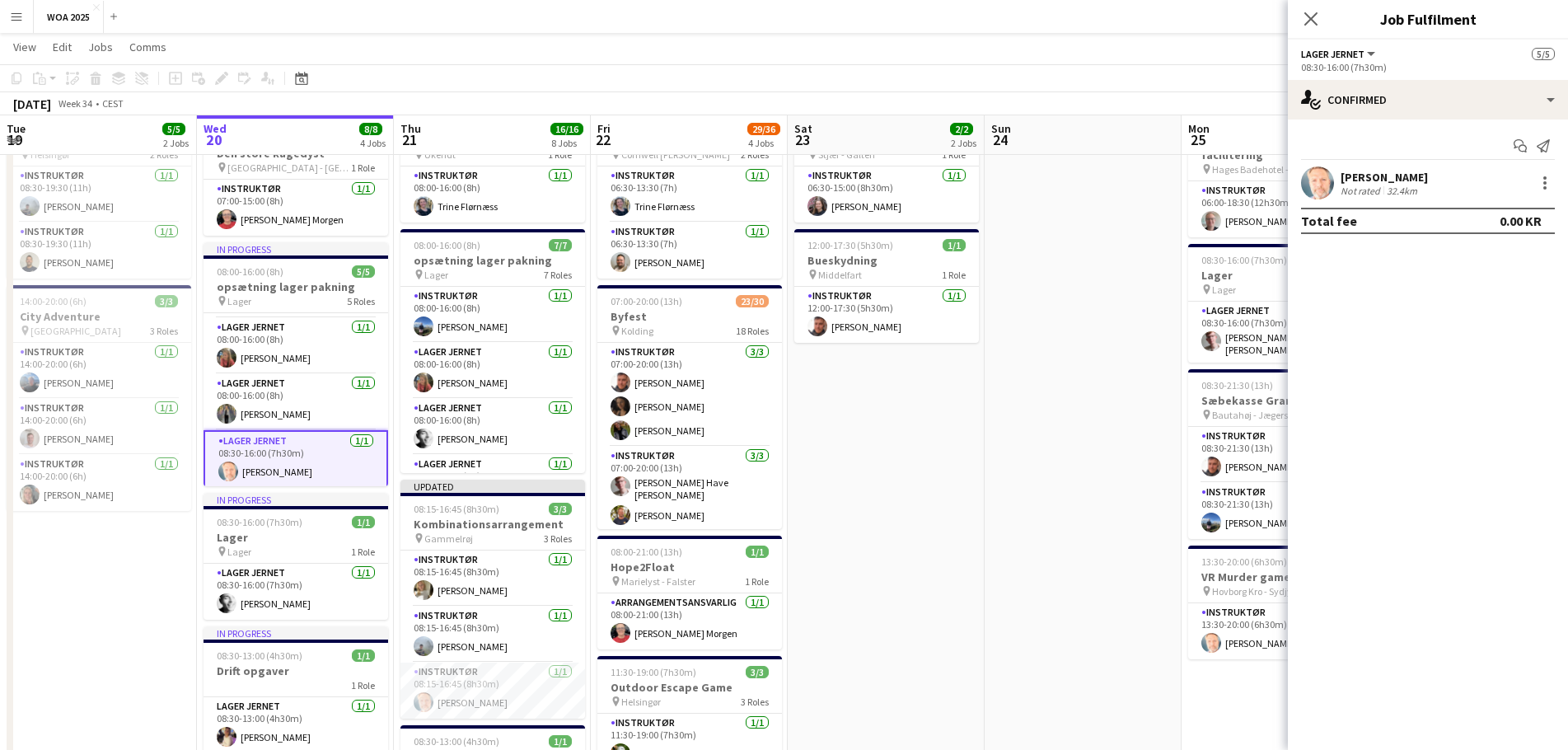
click at [1361, 59] on span "Lager Jernet" at bounding box center [1332, 54] width 63 height 12
drag, startPoint x: 1420, startPoint y: 238, endPoint x: 1470, endPoint y: 189, distance: 70.0
click at [1421, 236] on div "Start chat Send notification [PERSON_NAME] Not rated 32.4km Total fee 0.00 KR" at bounding box center [1427, 183] width 280 height 127
click at [1554, 183] on div at bounding box center [1545, 183] width 20 height 20
click at [1362, 376] on div at bounding box center [784, 375] width 1568 height 750
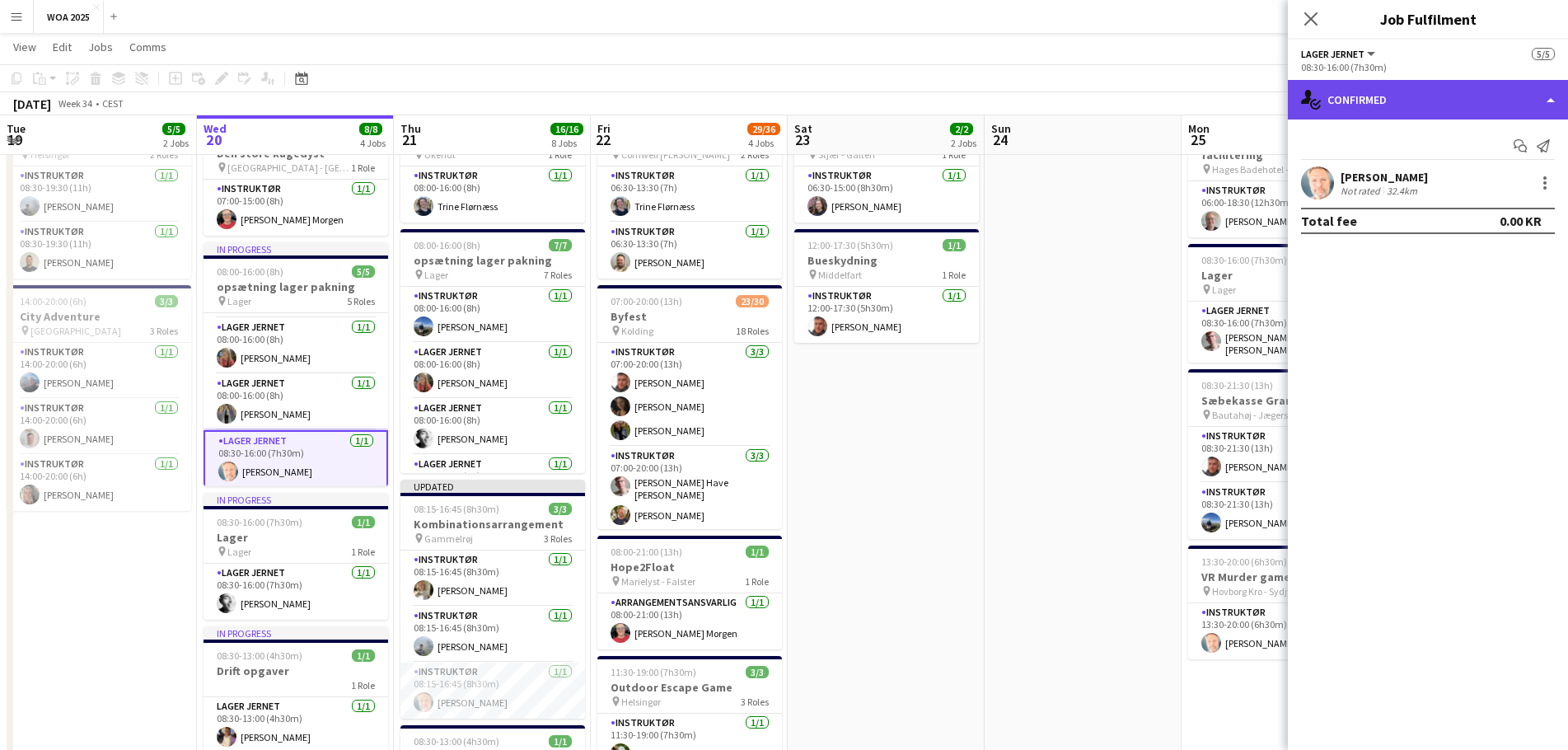
click at [1533, 104] on div "single-neutral-actions-check-2 Confirmed" at bounding box center [1427, 100] width 280 height 39
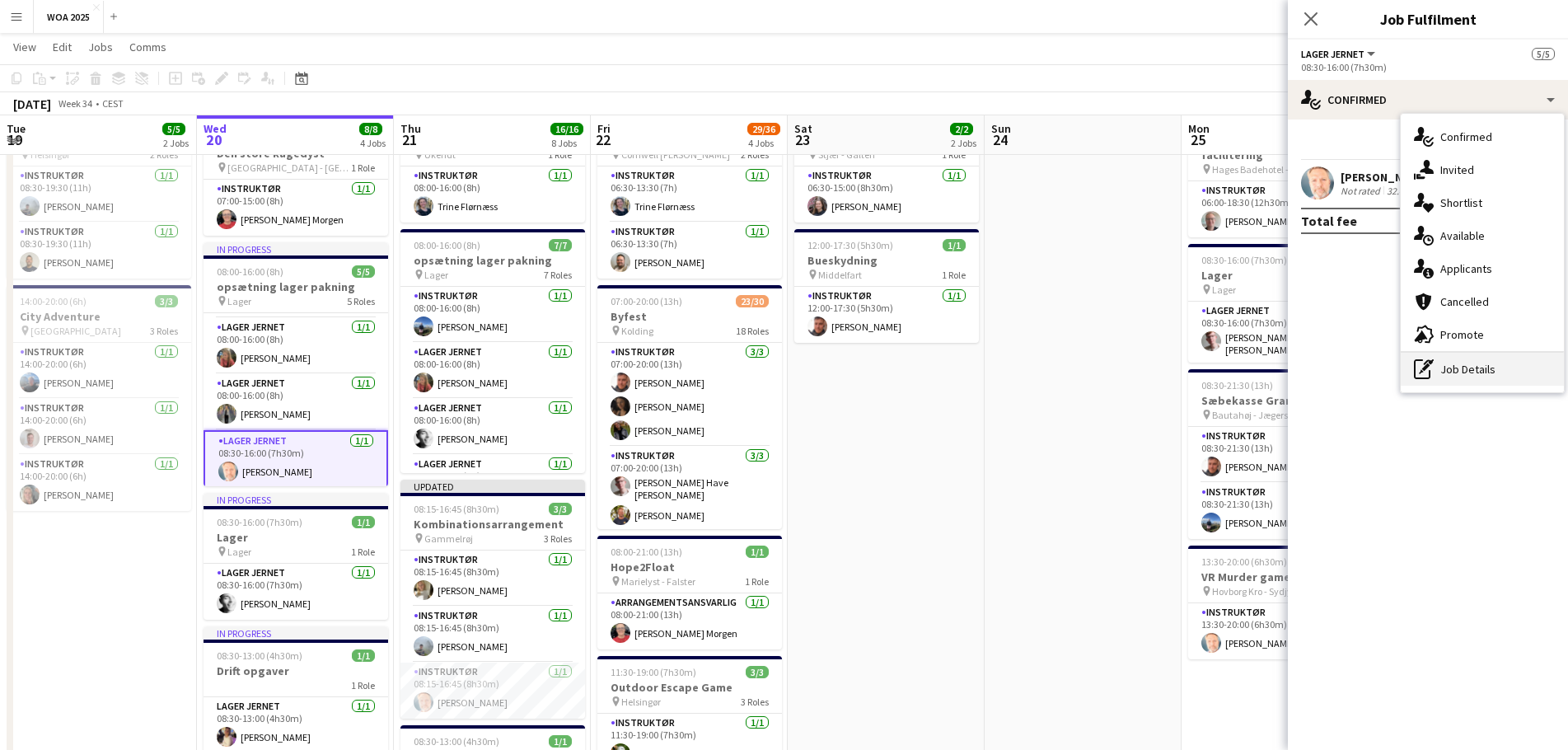
click at [1446, 364] on div "pen-write Job Details" at bounding box center [1482, 369] width 163 height 33
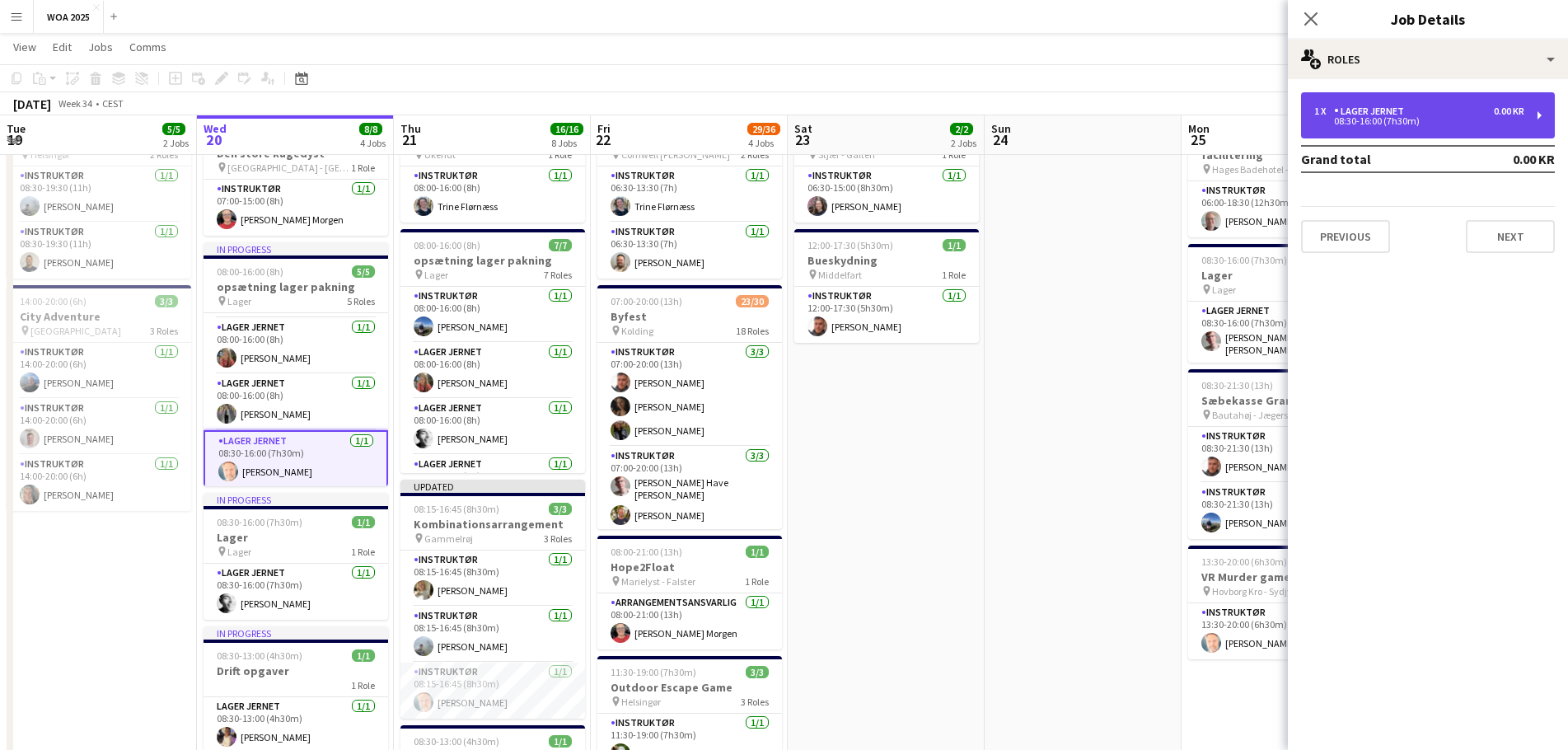
click at [1405, 118] on div "08:30-16:00 (7h30m)" at bounding box center [1419, 120] width 210 height 8
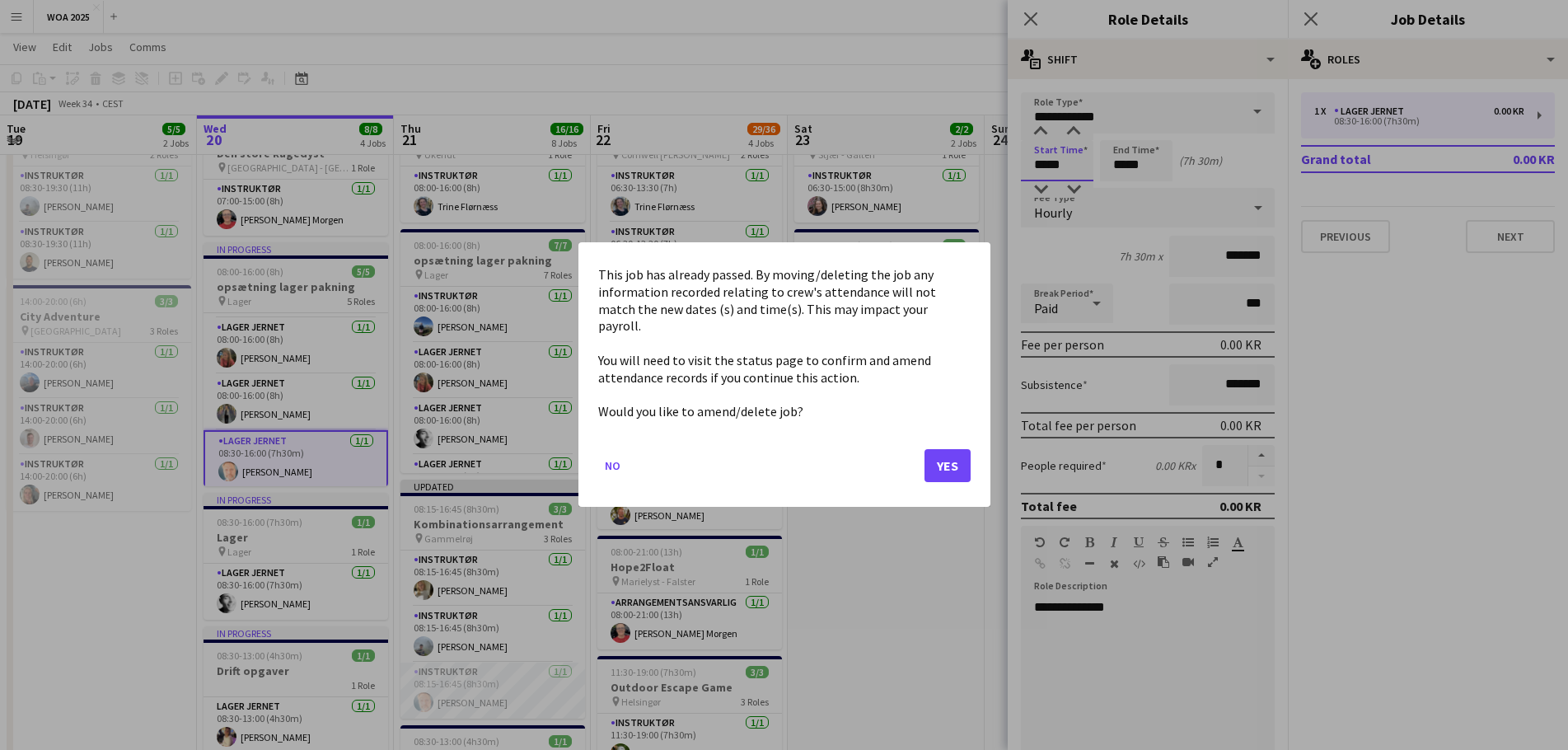
click at [1072, 160] on body "Menu Boards Boards Boards All jobs Status Workforce Workforce My Workforce Recr…" at bounding box center [784, 687] width 1568 height 1540
click at [930, 450] on button "Yes" at bounding box center [947, 466] width 46 height 33
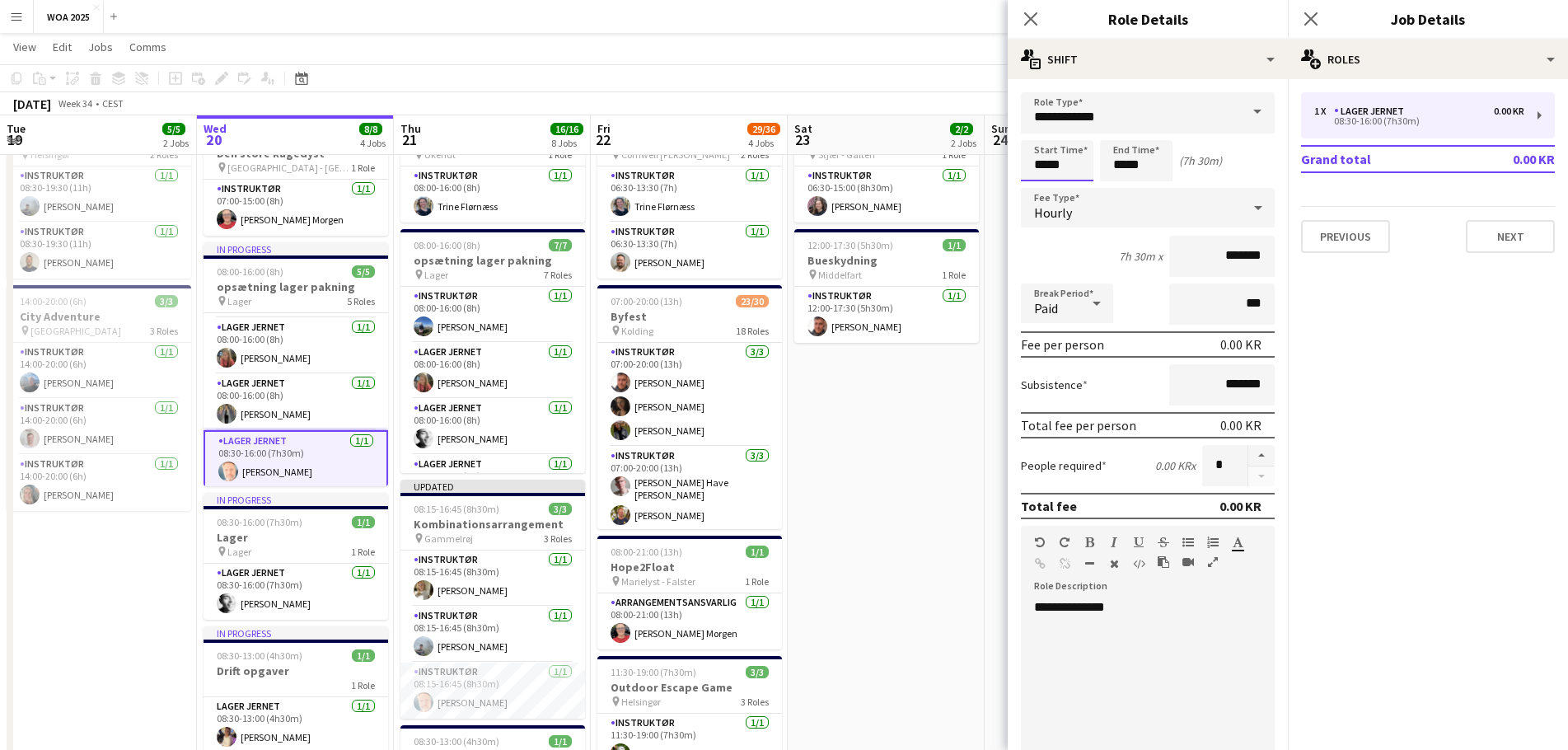
scroll to position [83, 0]
click at [1067, 171] on input "*****" at bounding box center [1056, 160] width 72 height 41
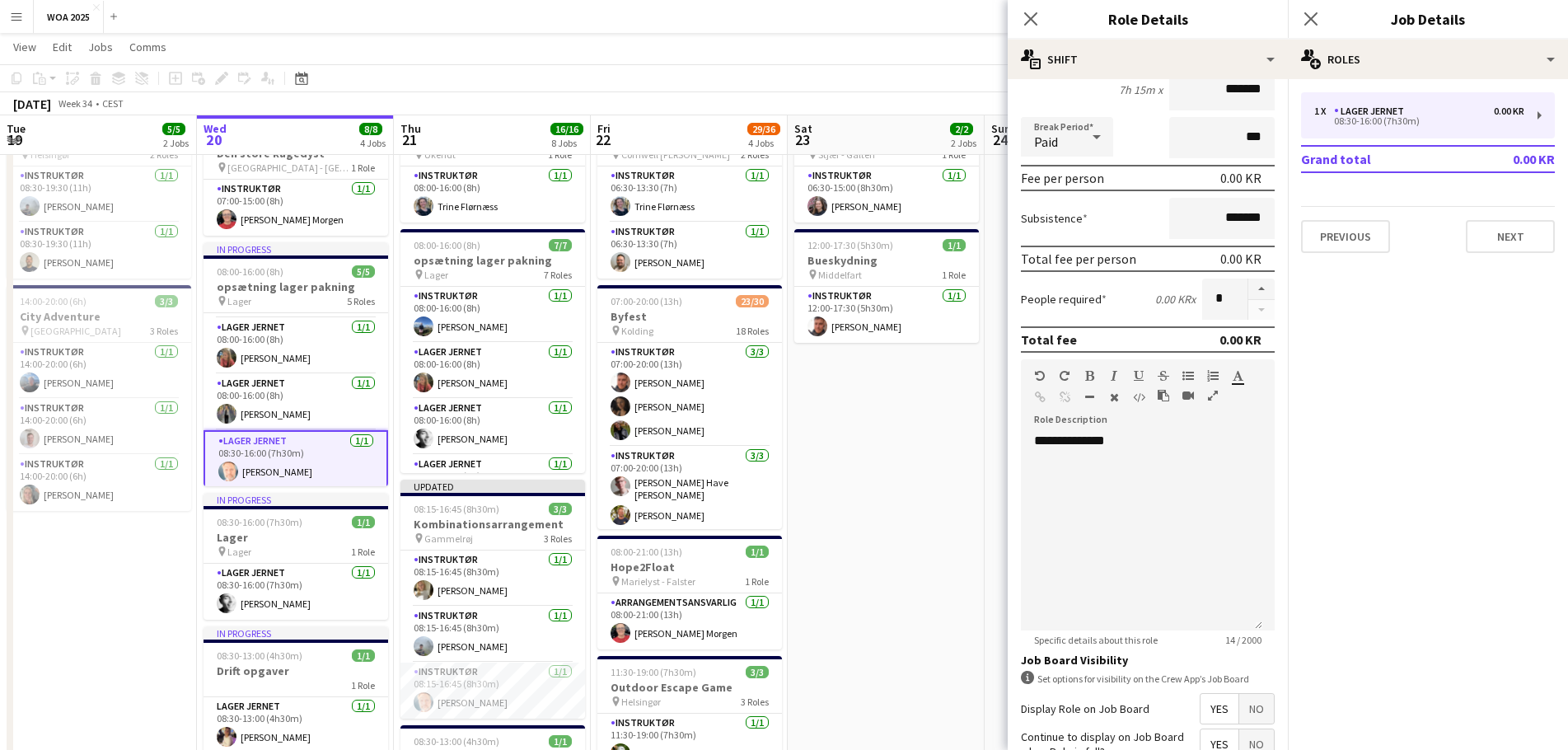
scroll to position [319, 0]
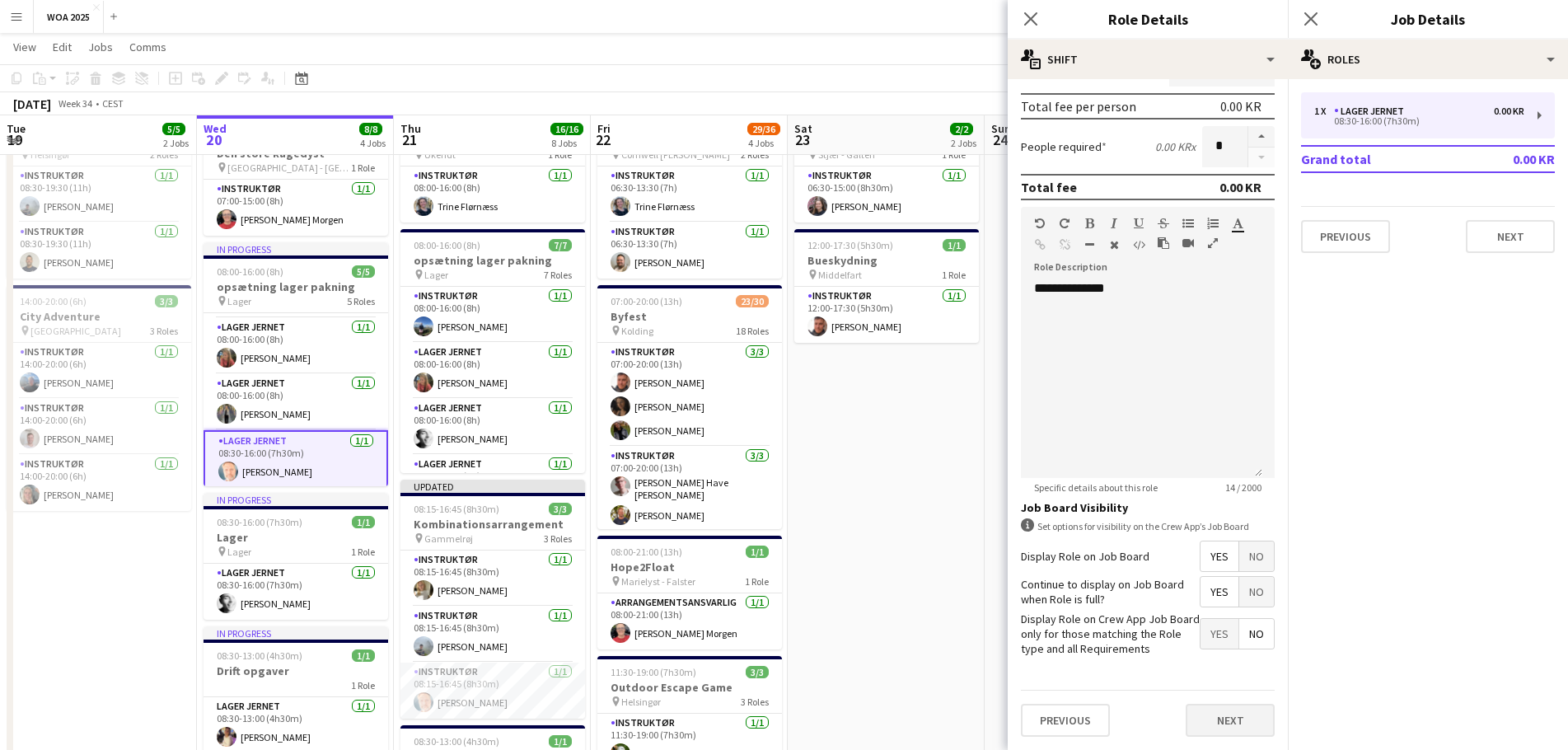
type input "*****"
click at [1227, 709] on button "Next" at bounding box center [1231, 720] width 89 height 33
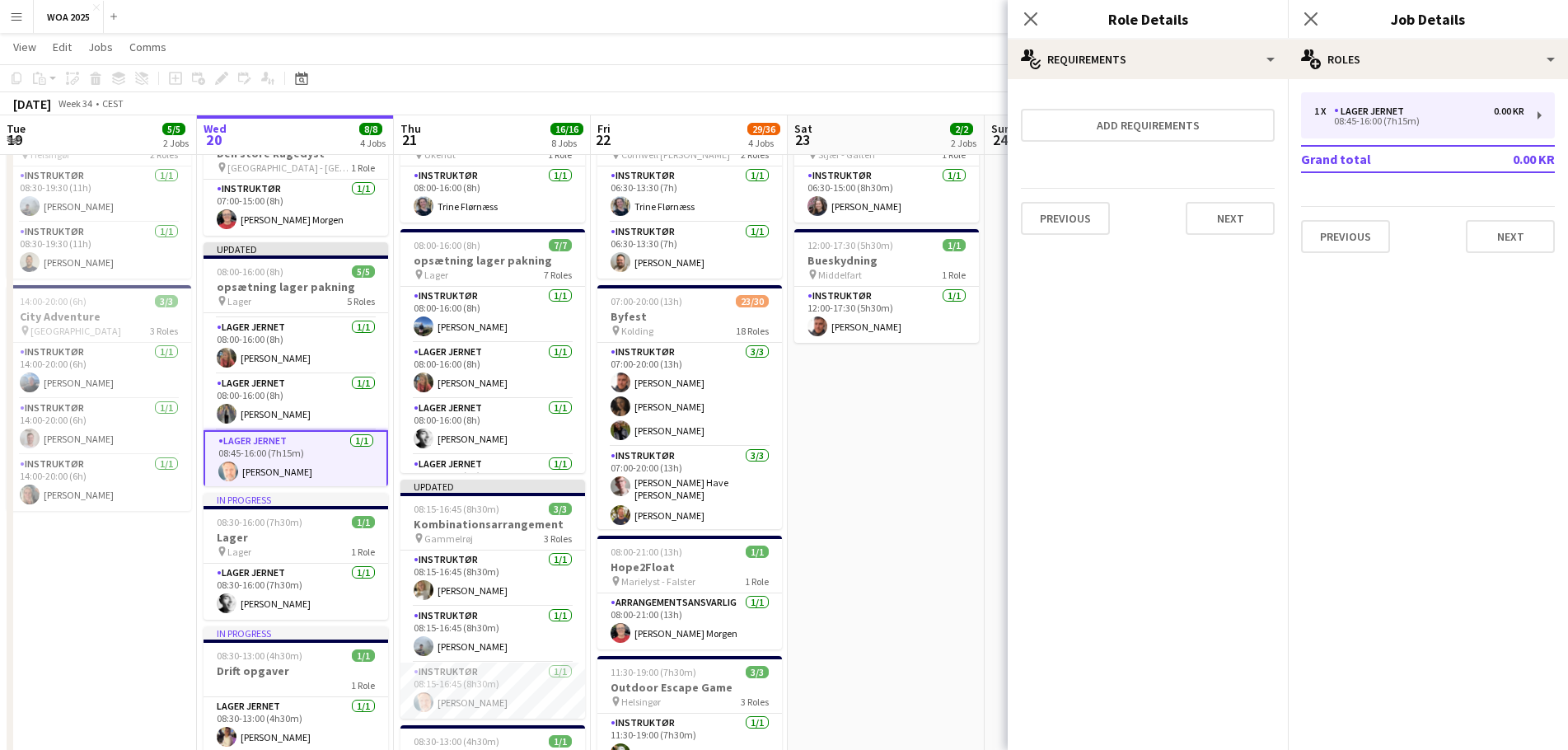
scroll to position [0, 0]
click at [1224, 224] on button "Next" at bounding box center [1231, 218] width 89 height 33
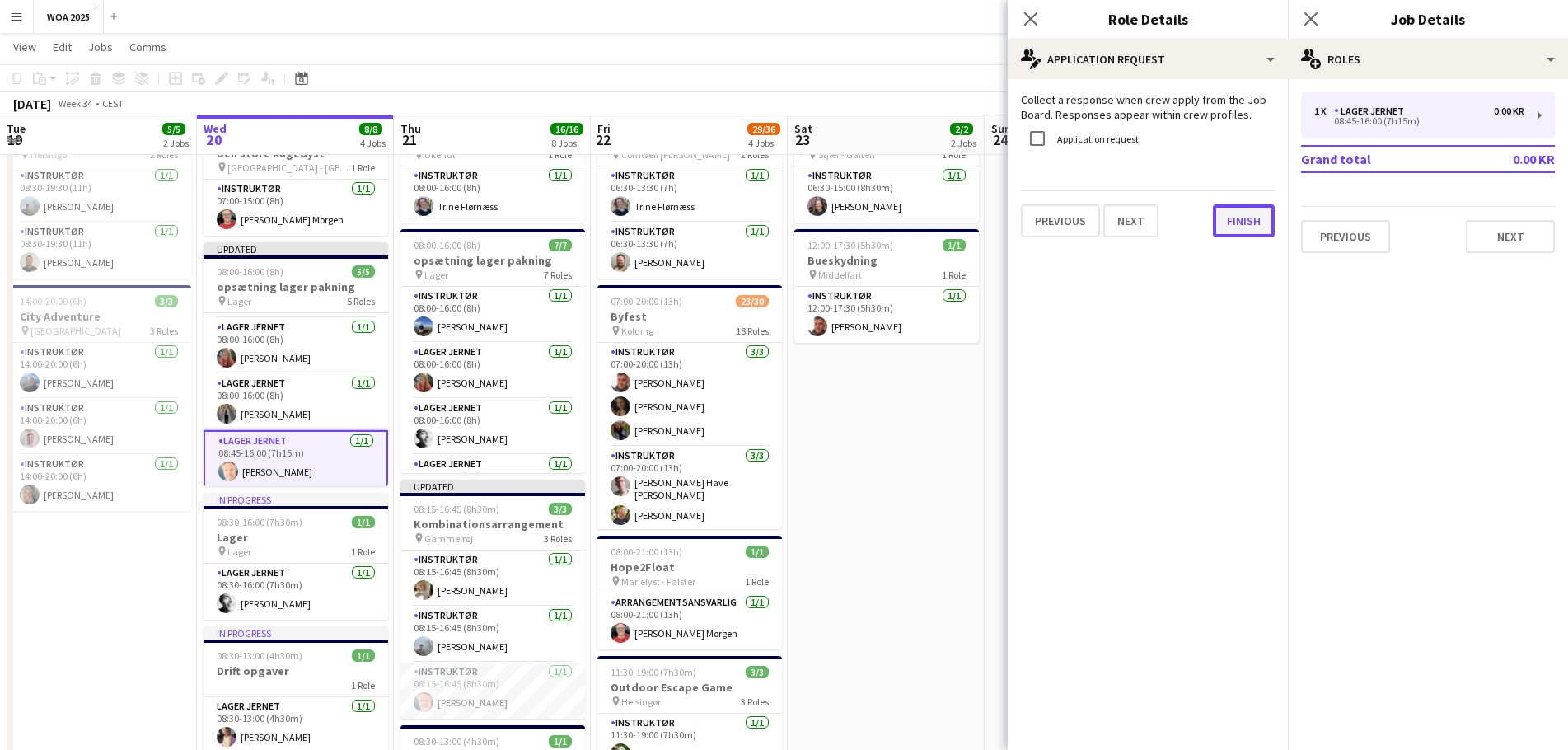
click at [1231, 225] on button "Finish" at bounding box center [1243, 220] width 61 height 33
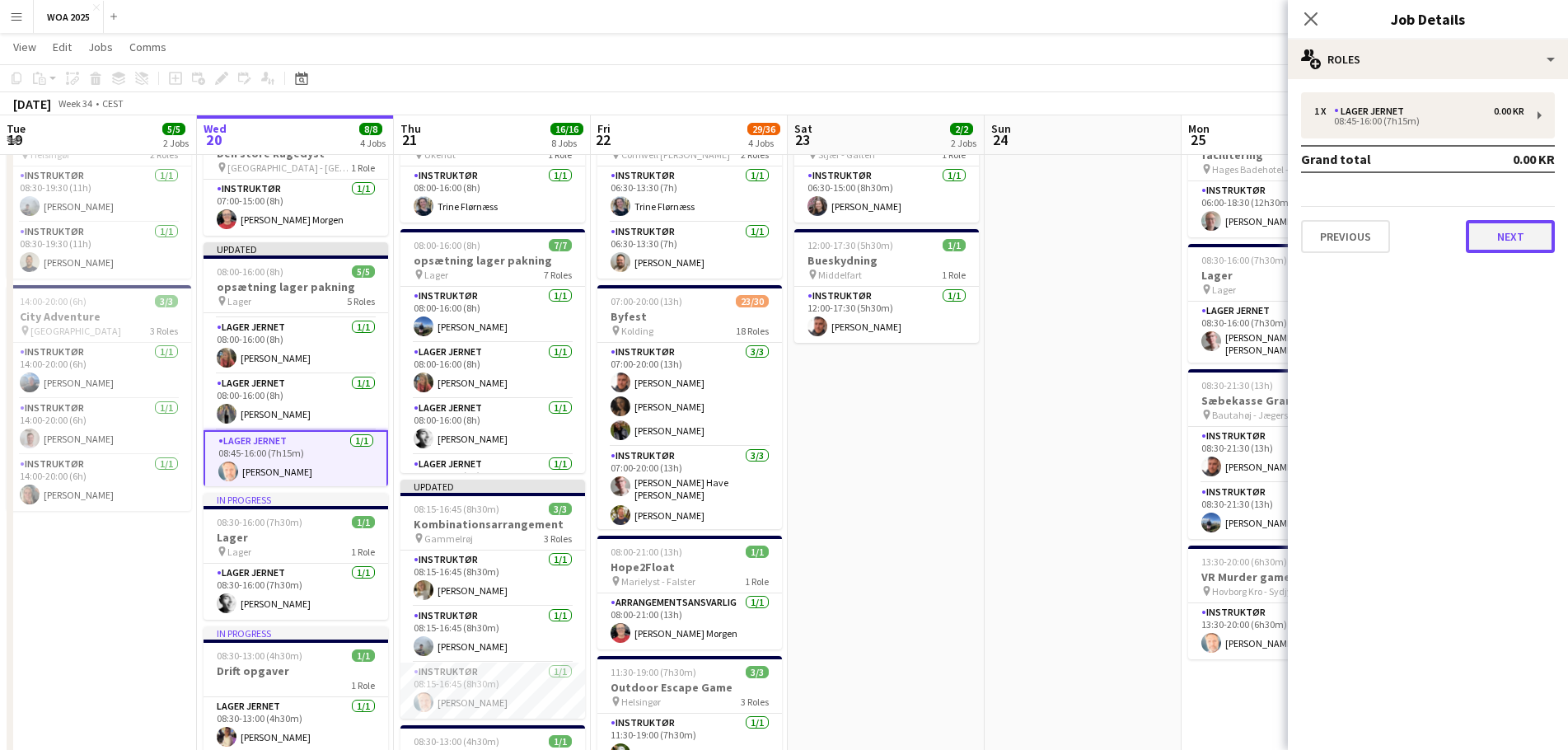
click at [1471, 232] on button "Next" at bounding box center [1510, 236] width 89 height 33
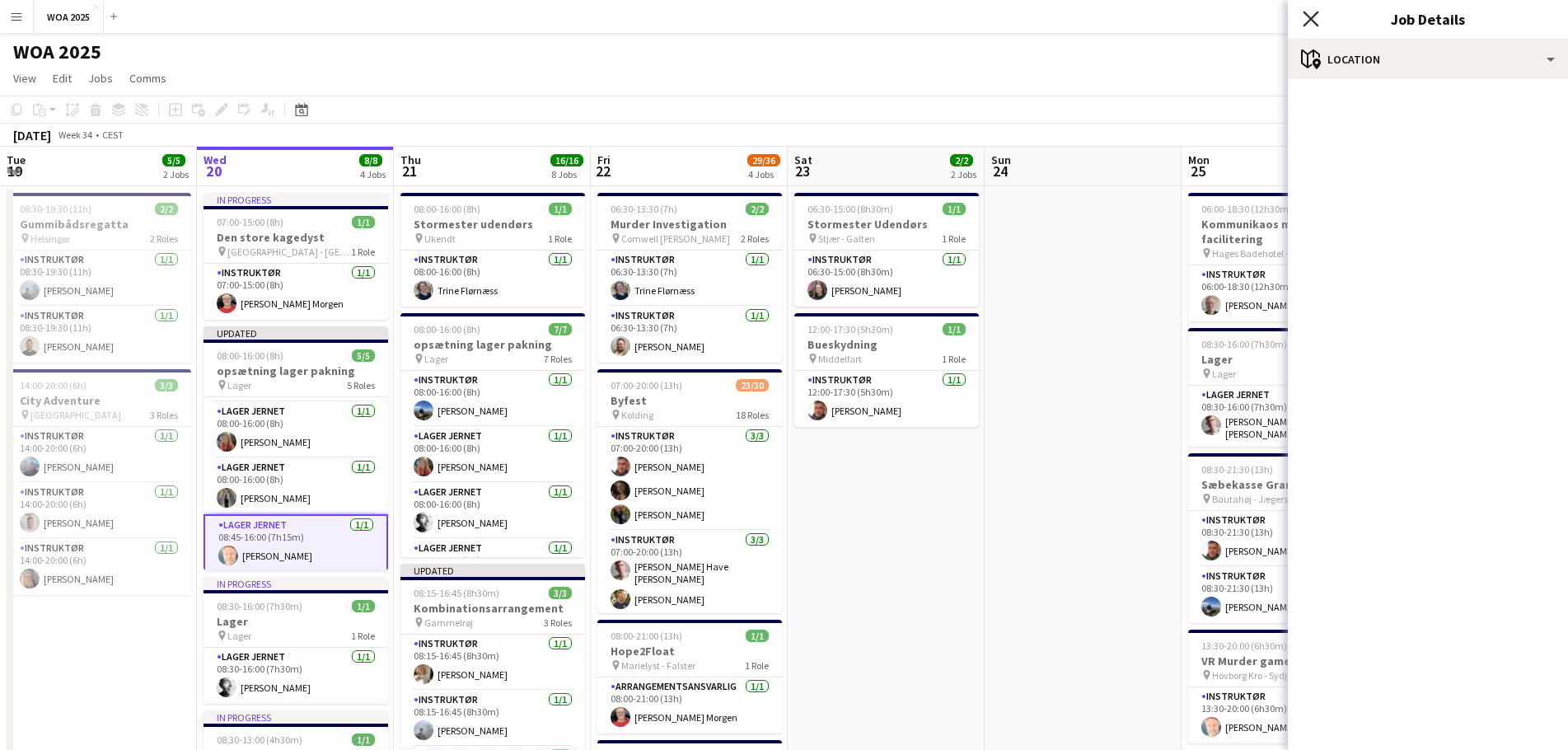
click at [1308, 24] on icon "Close pop-in" at bounding box center [1311, 19] width 16 height 16
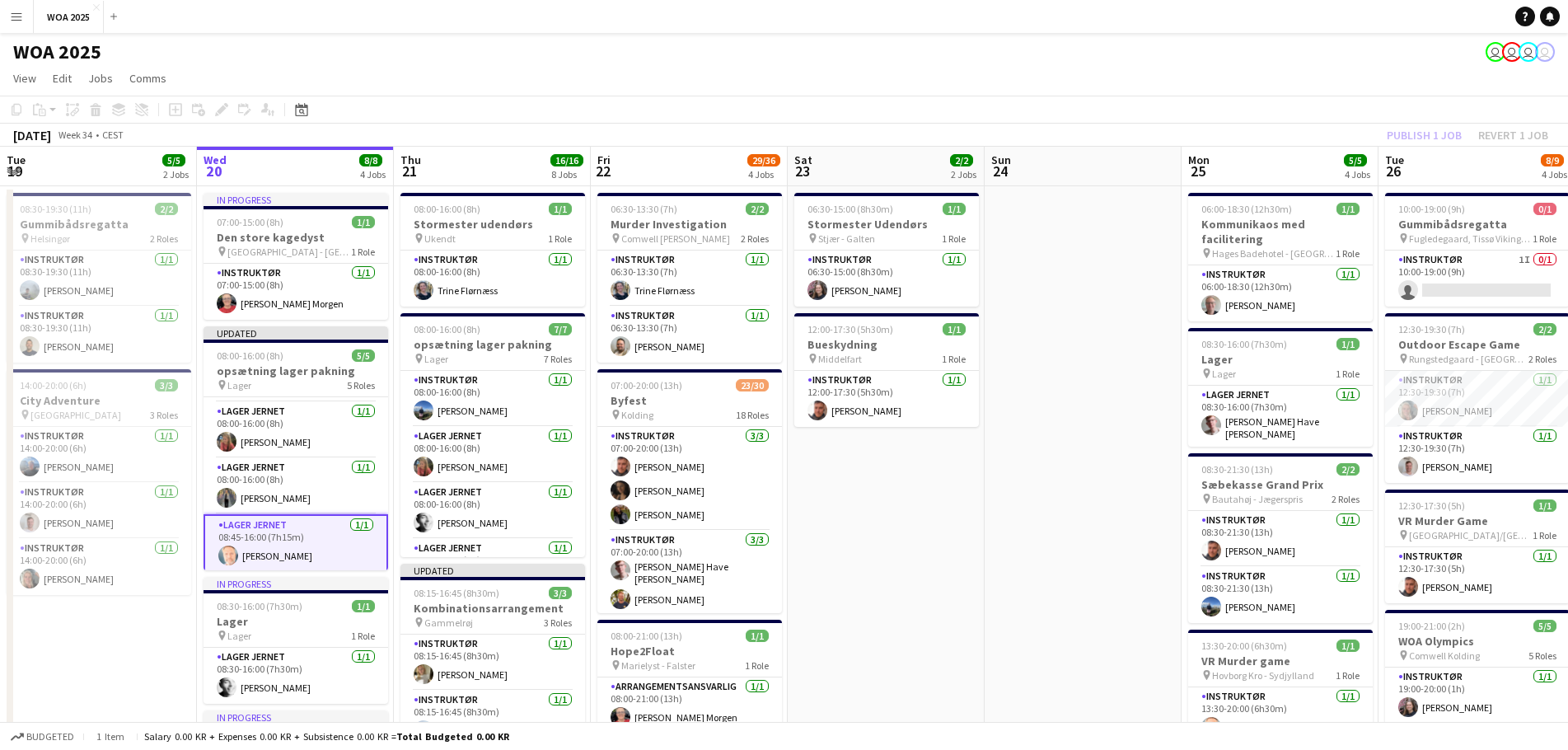
click at [1403, 137] on div "Publish 1 job Revert 1 job" at bounding box center [1467, 135] width 201 height 21
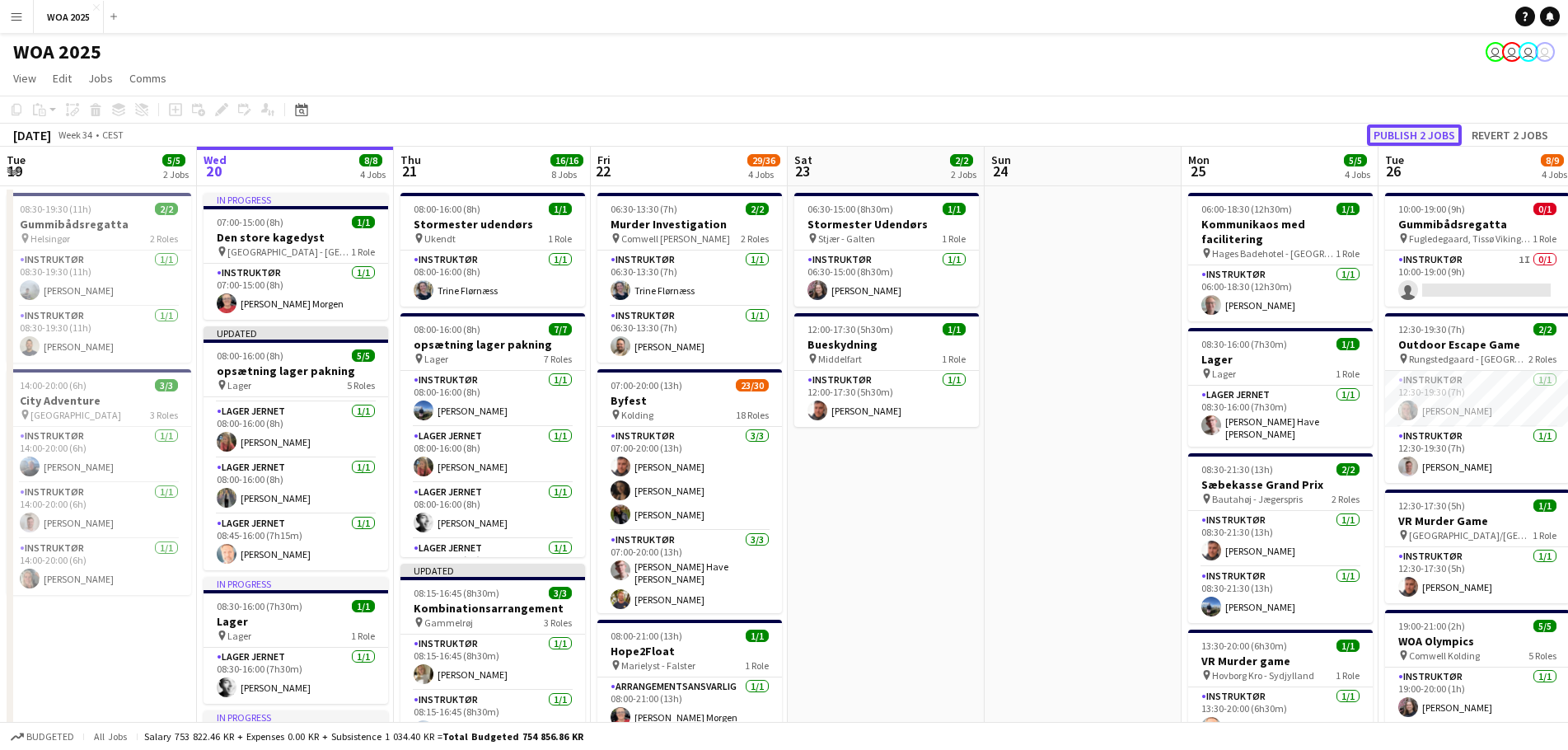
click at [1403, 137] on button "Publish 2 jobs" at bounding box center [1414, 135] width 94 height 21
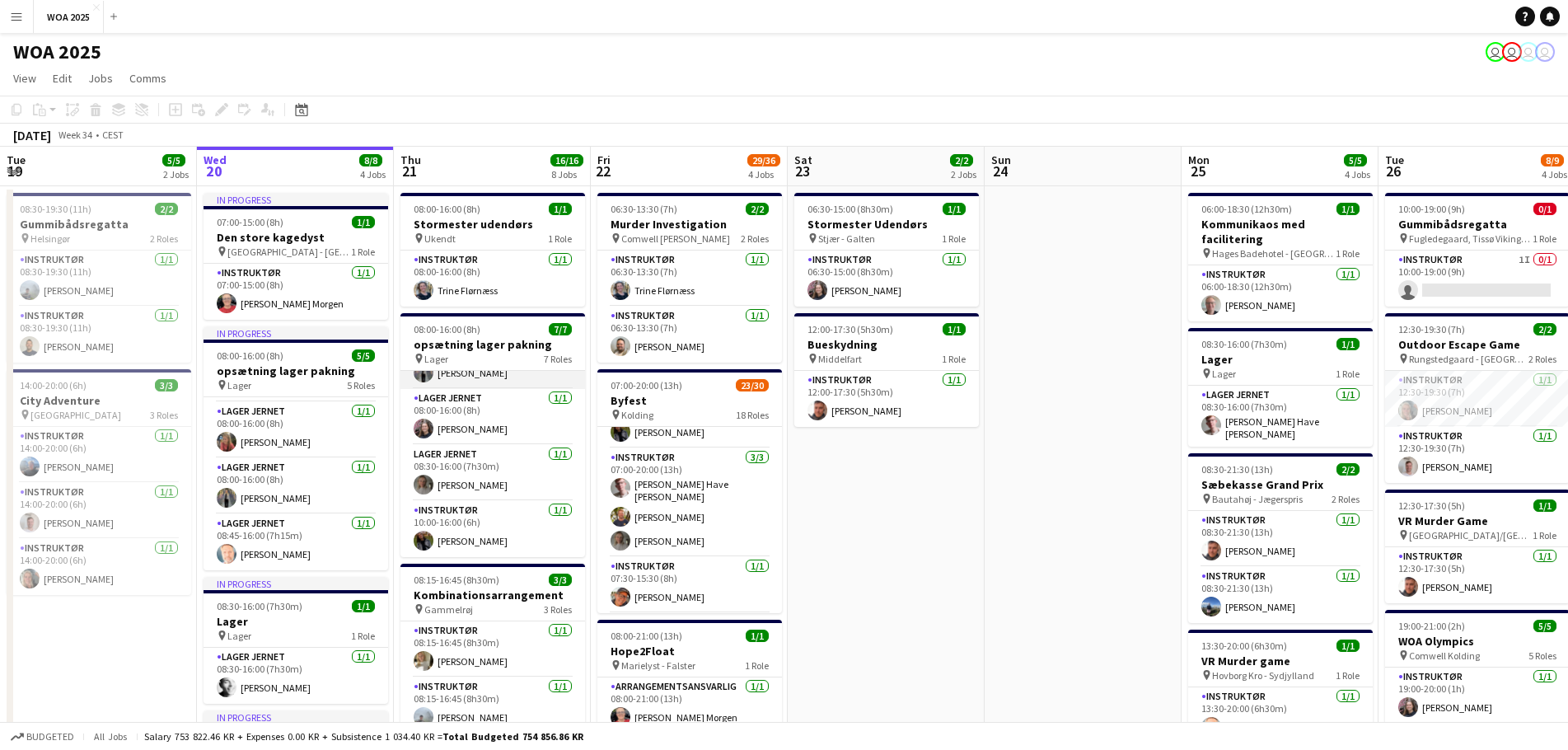
scroll to position [165, 0]
